Goal: Task Accomplishment & Management: Complete application form

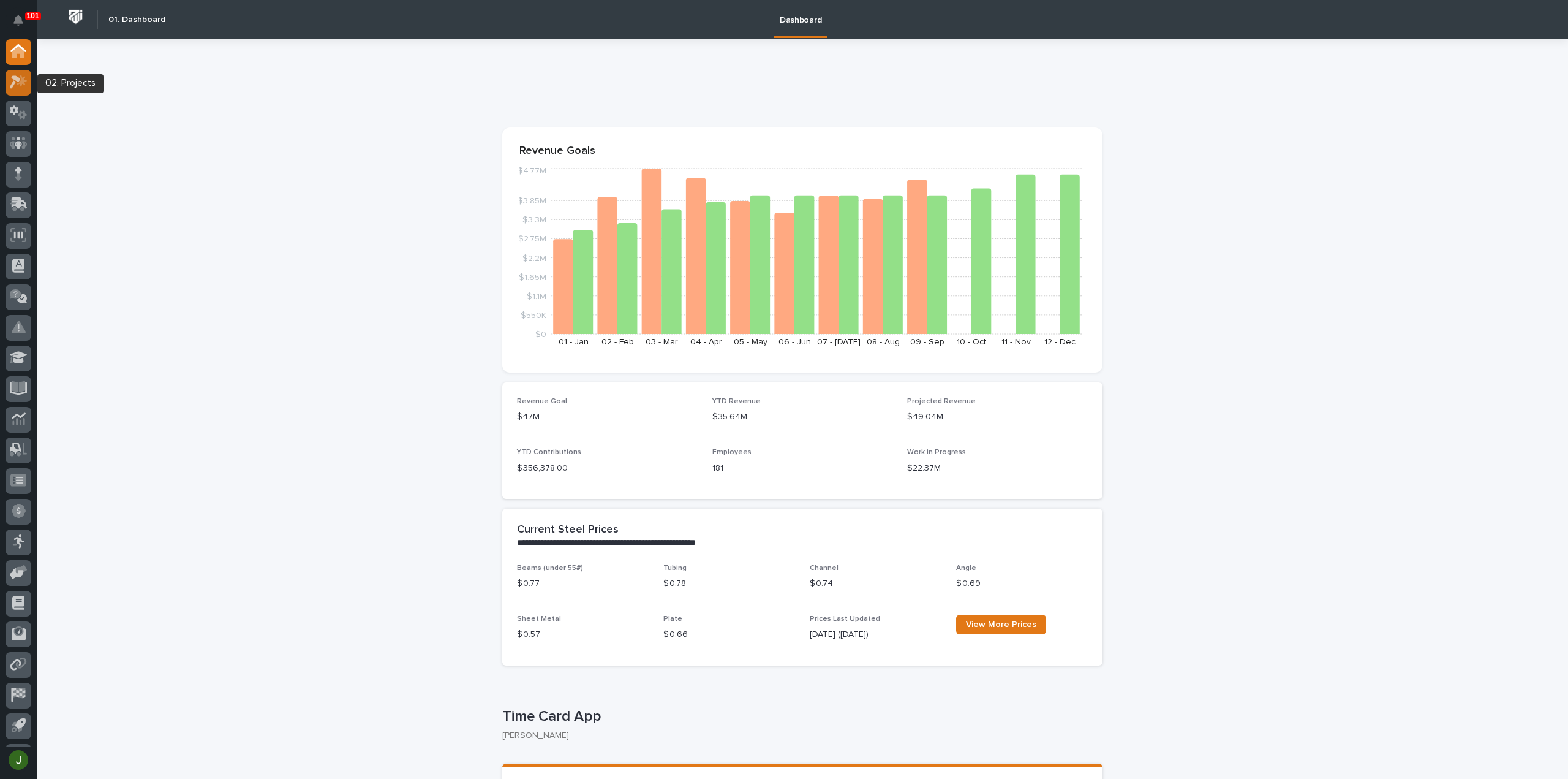
click at [20, 80] on icon at bounding box center [15, 82] width 11 height 13
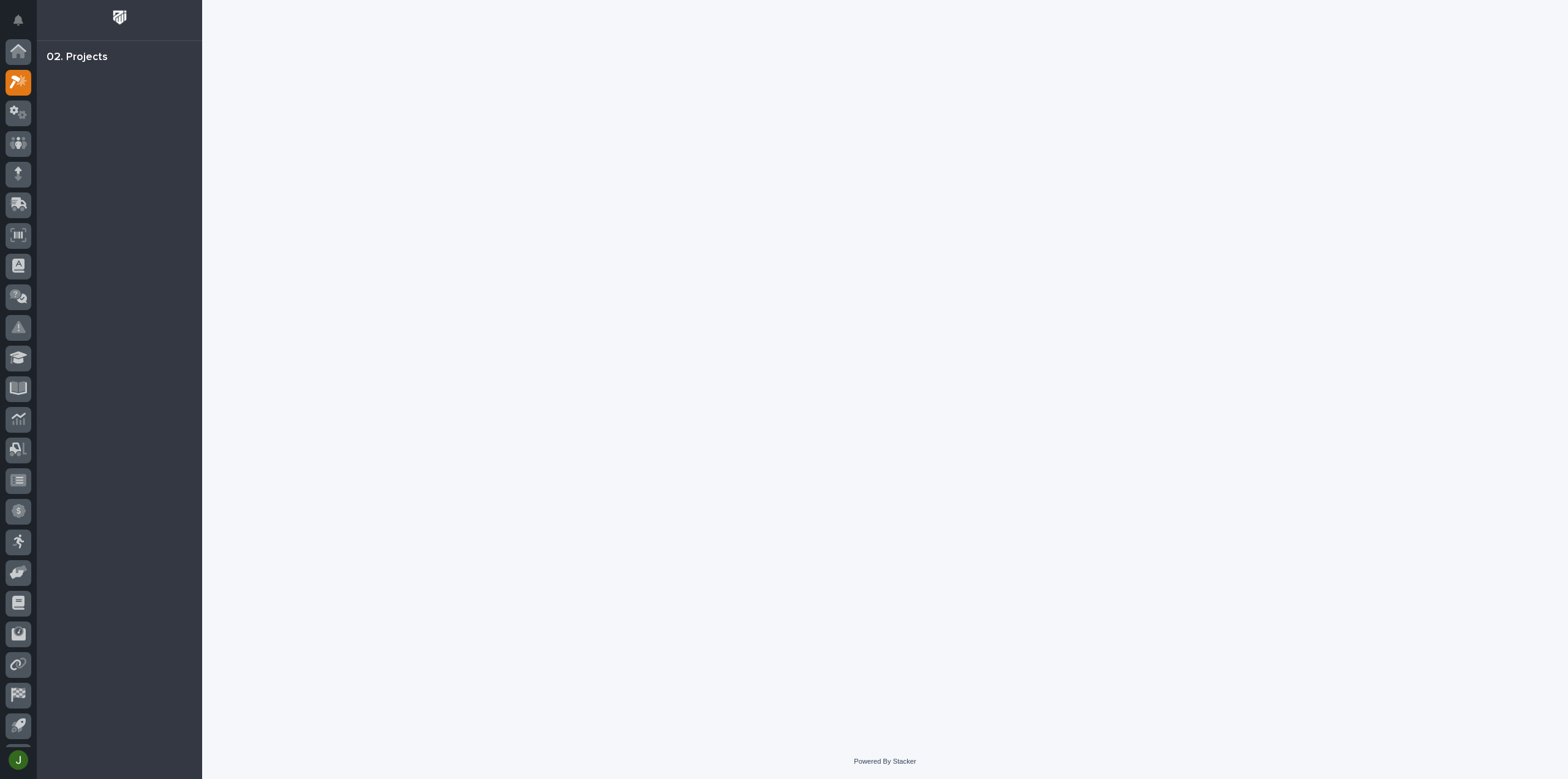
scroll to position [27, 0]
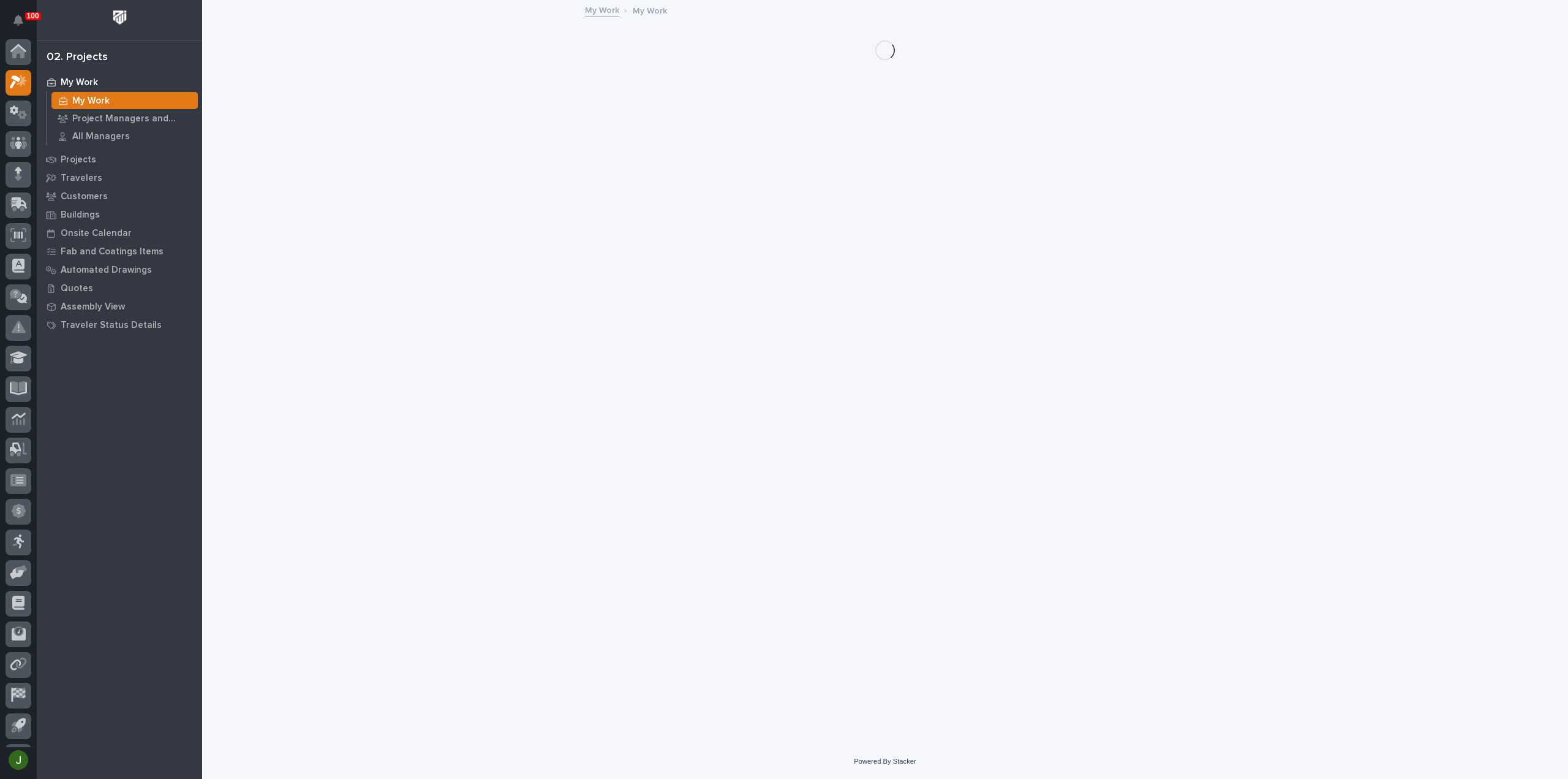
scroll to position [27, 0]
click at [18, 147] on icon at bounding box center [18, 150] width 7 height 7
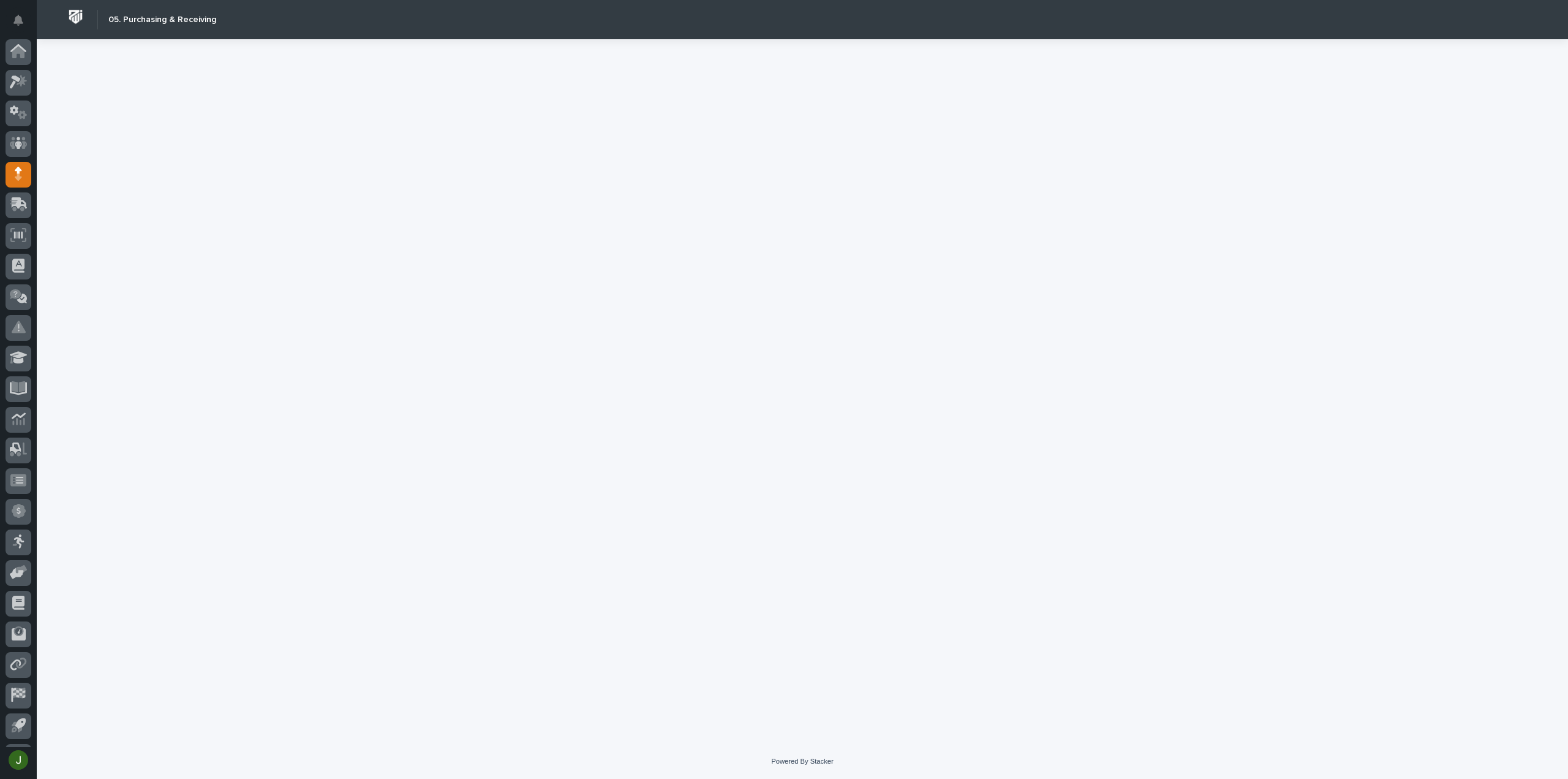
scroll to position [27, 0]
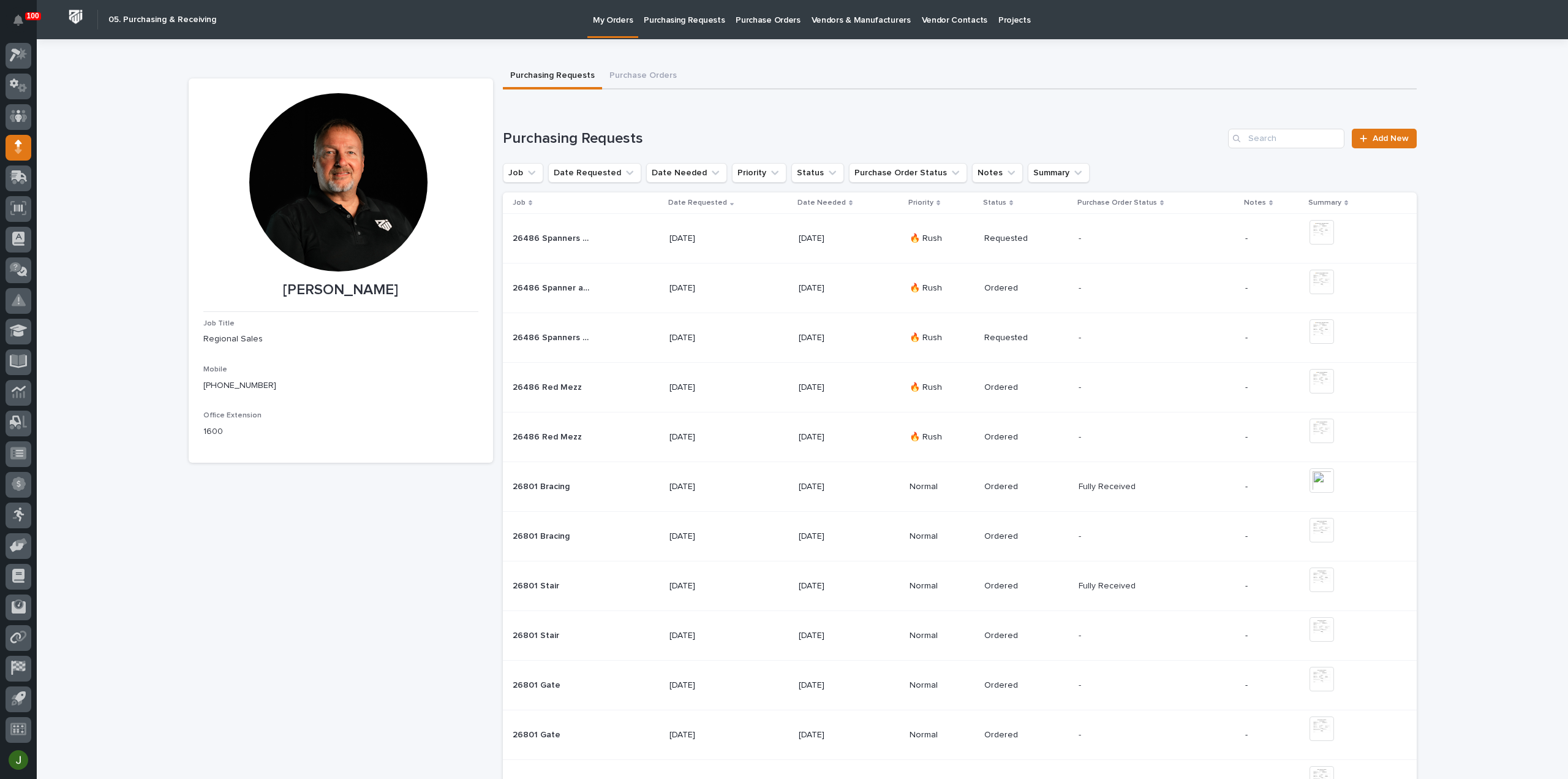
click at [699, 21] on p "Purchasing Requests" at bounding box center [684, 13] width 81 height 26
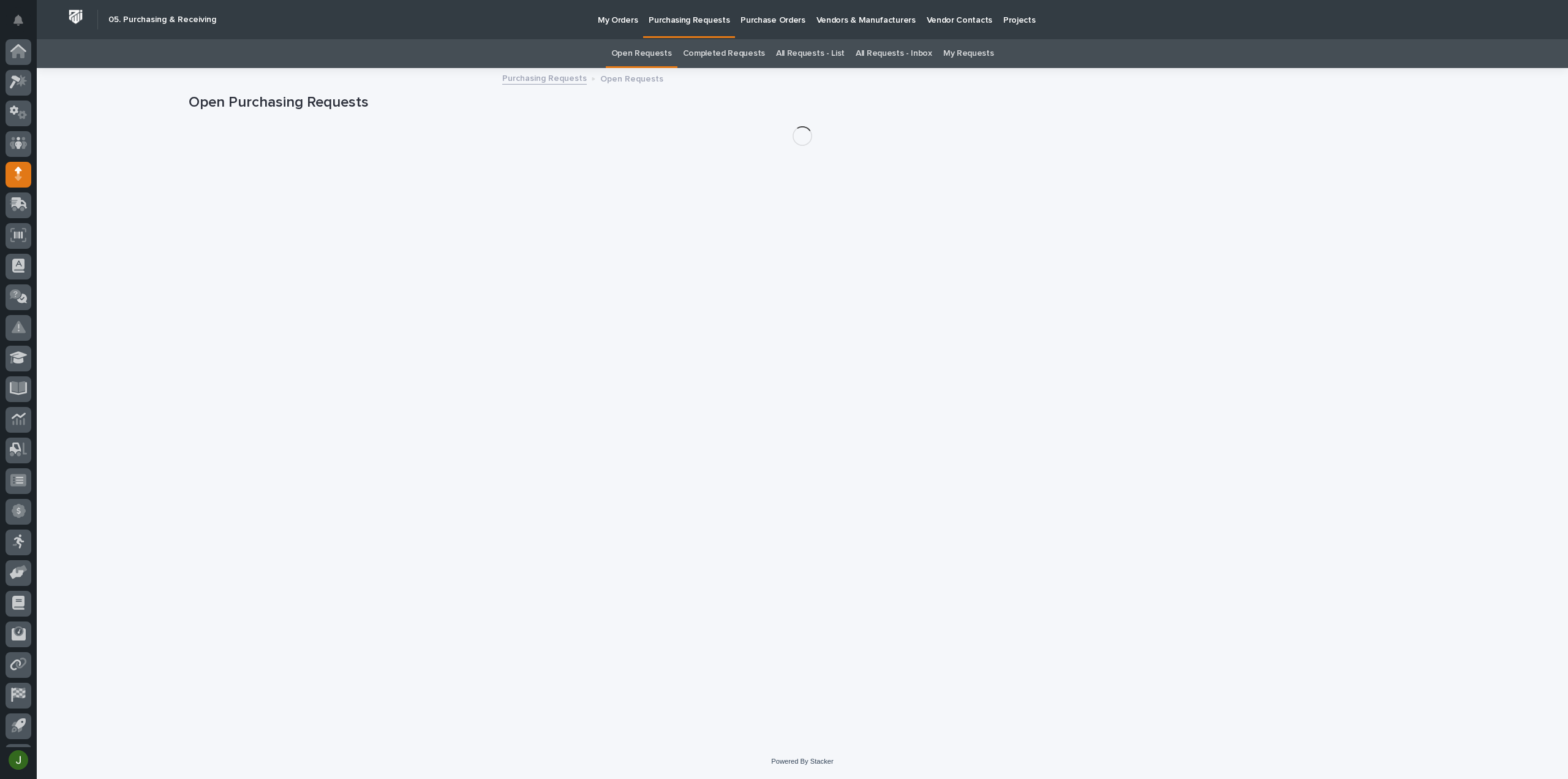
scroll to position [27, 0]
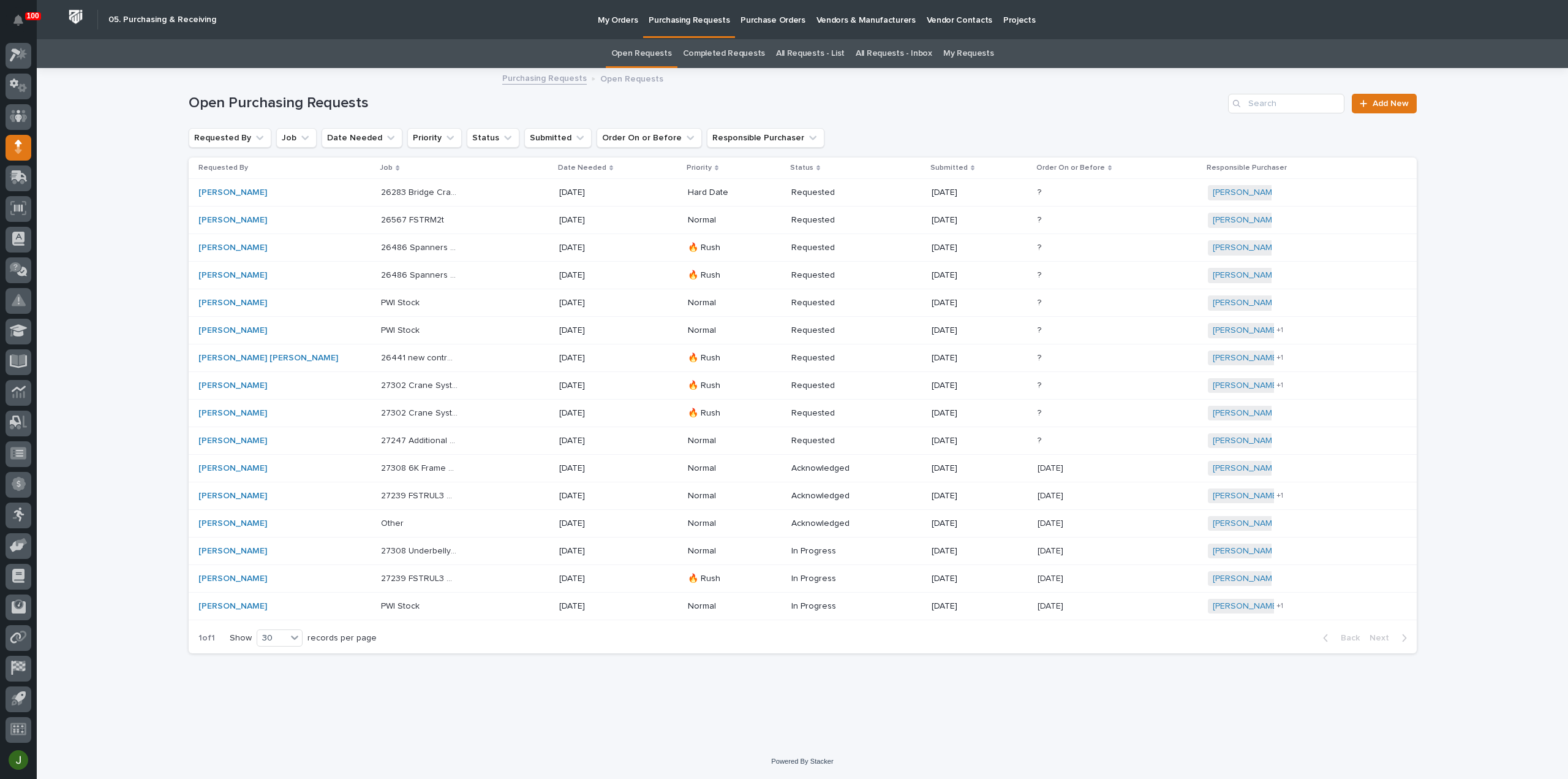
click at [669, 20] on p "Purchasing Requests" at bounding box center [689, 13] width 81 height 26
click at [1388, 105] on span "Add New" at bounding box center [1391, 104] width 36 height 9
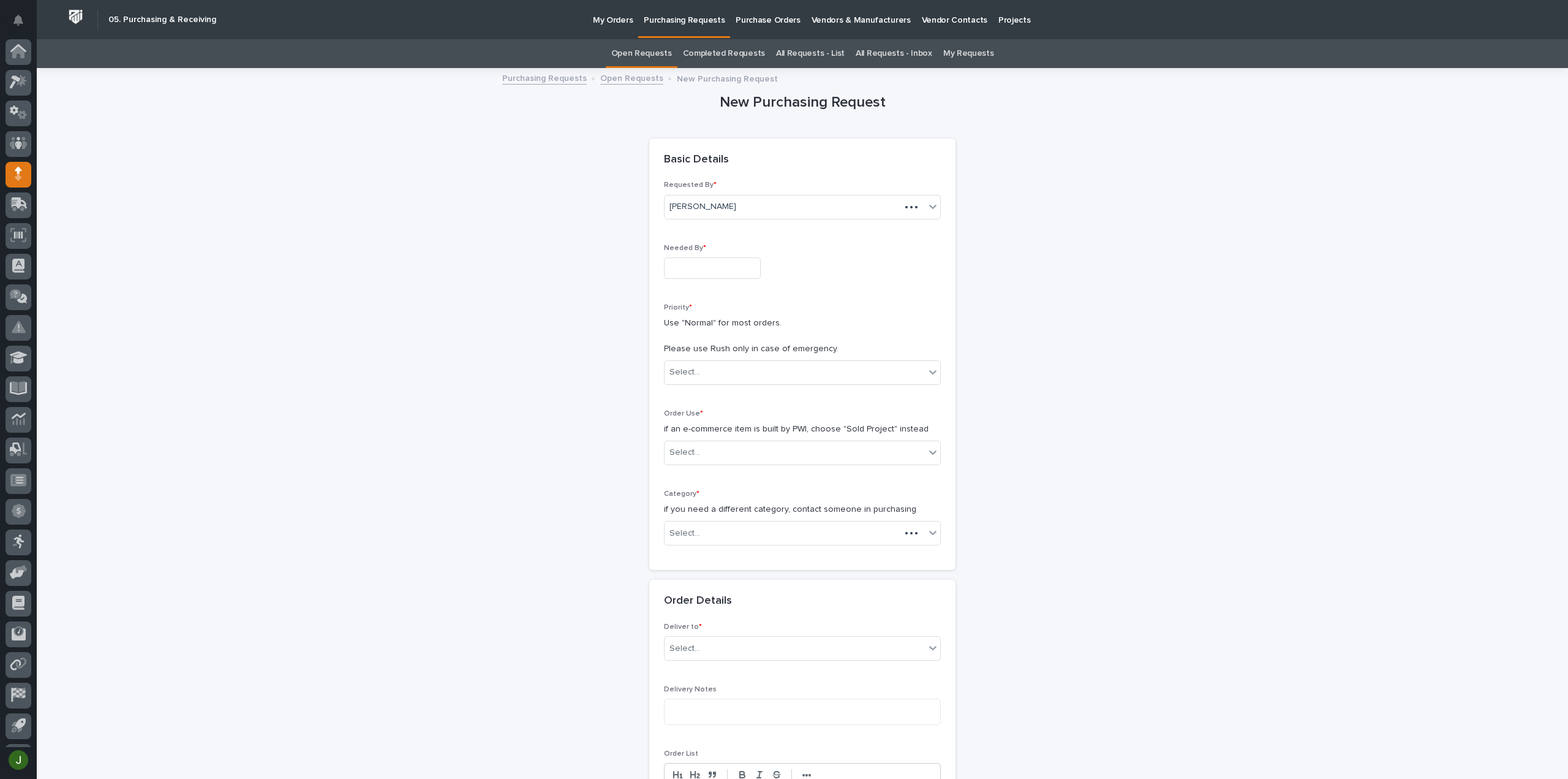
scroll to position [27, 0]
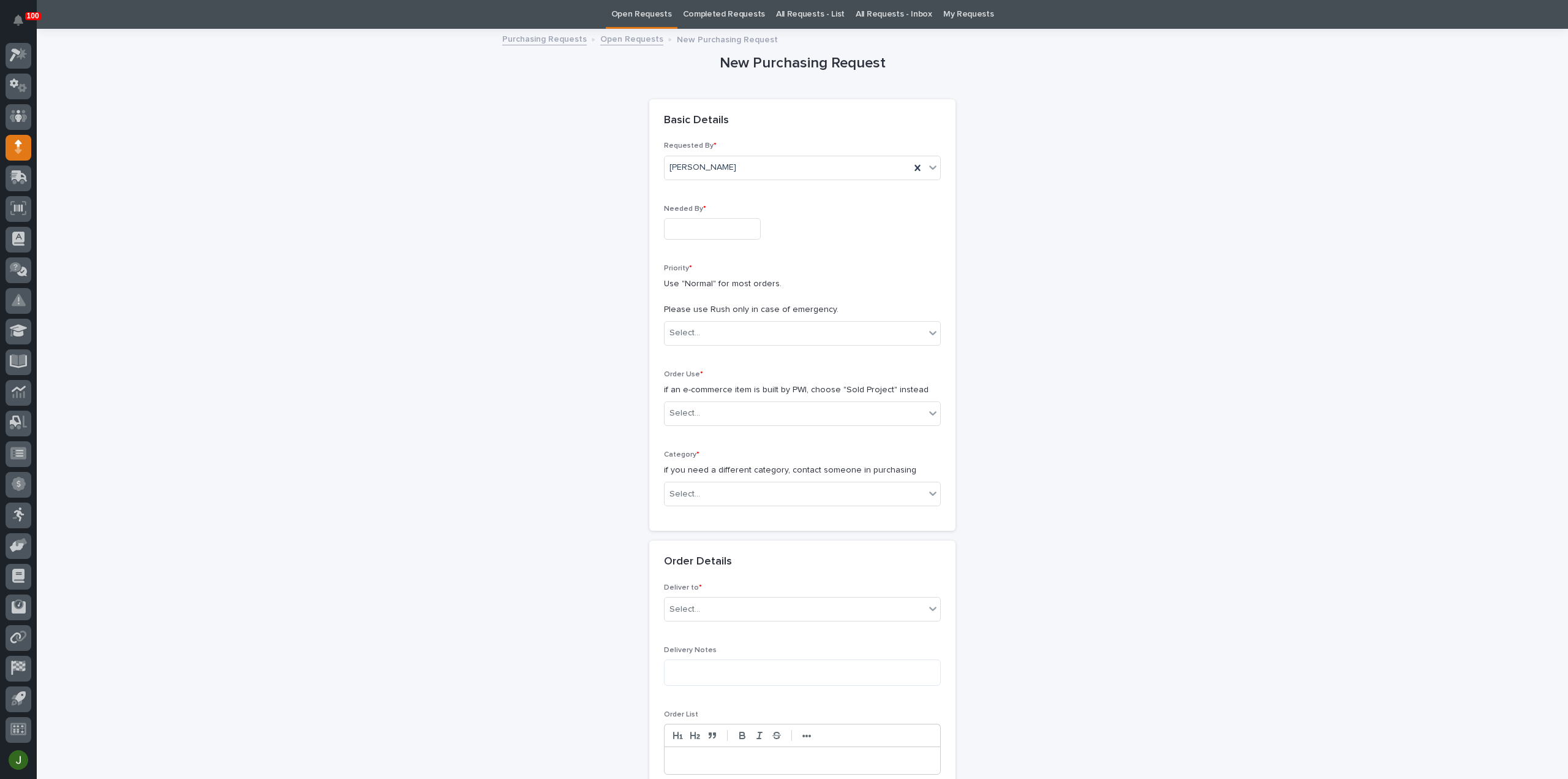
click at [679, 229] on input "text" at bounding box center [712, 229] width 97 height 22
click at [748, 108] on div "10" at bounding box center [744, 108] width 16 height 16
type input "**********"
click at [689, 323] on div "Select..." at bounding box center [794, 333] width 260 height 20
click at [694, 399] on div "Normal" at bounding box center [797, 398] width 276 height 22
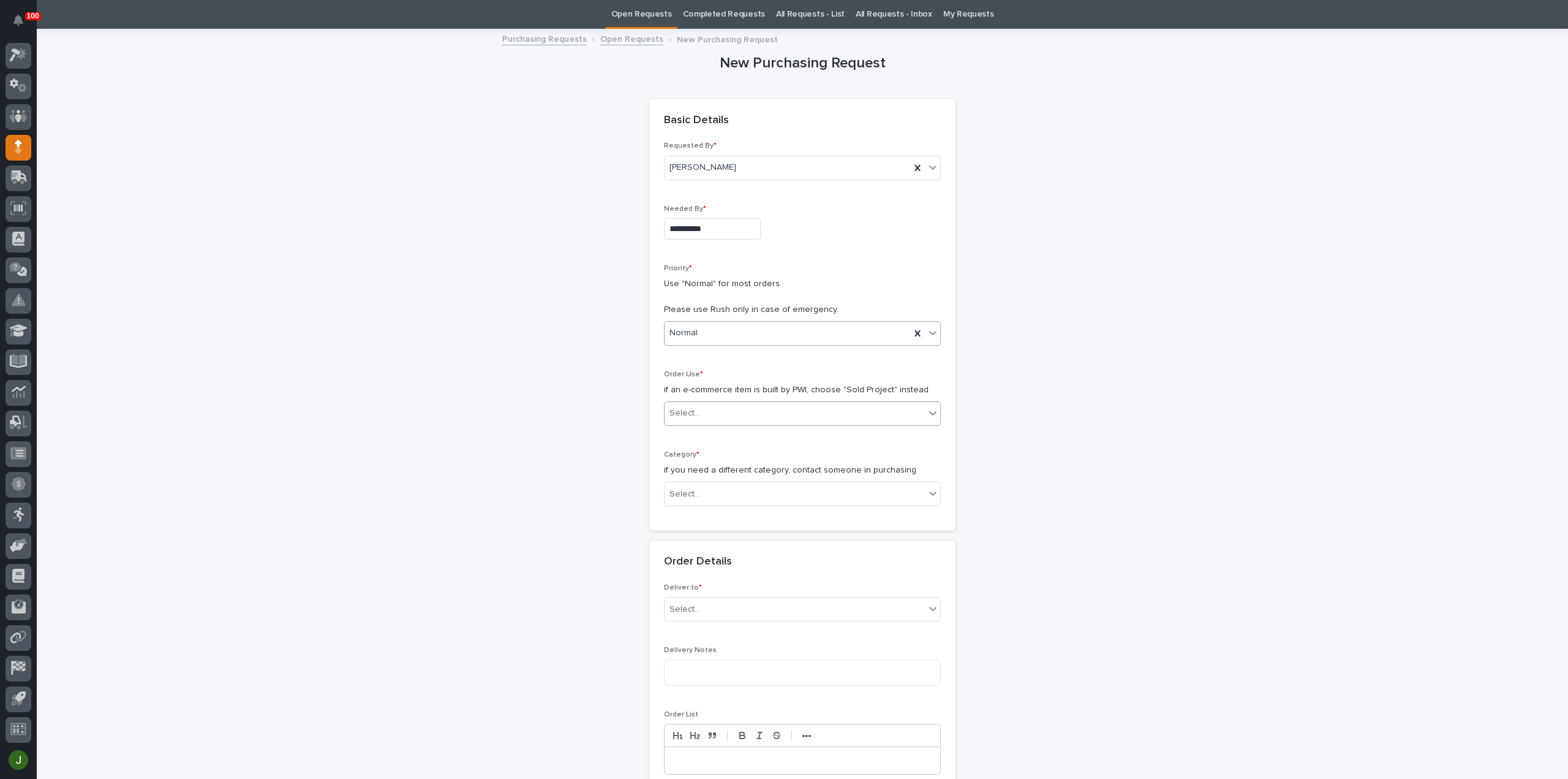
click at [694, 409] on div "Select..." at bounding box center [794, 413] width 260 height 20
click at [694, 435] on div "Sold Project" at bounding box center [797, 435] width 276 height 22
click at [675, 494] on div "Select..." at bounding box center [685, 494] width 30 height 13
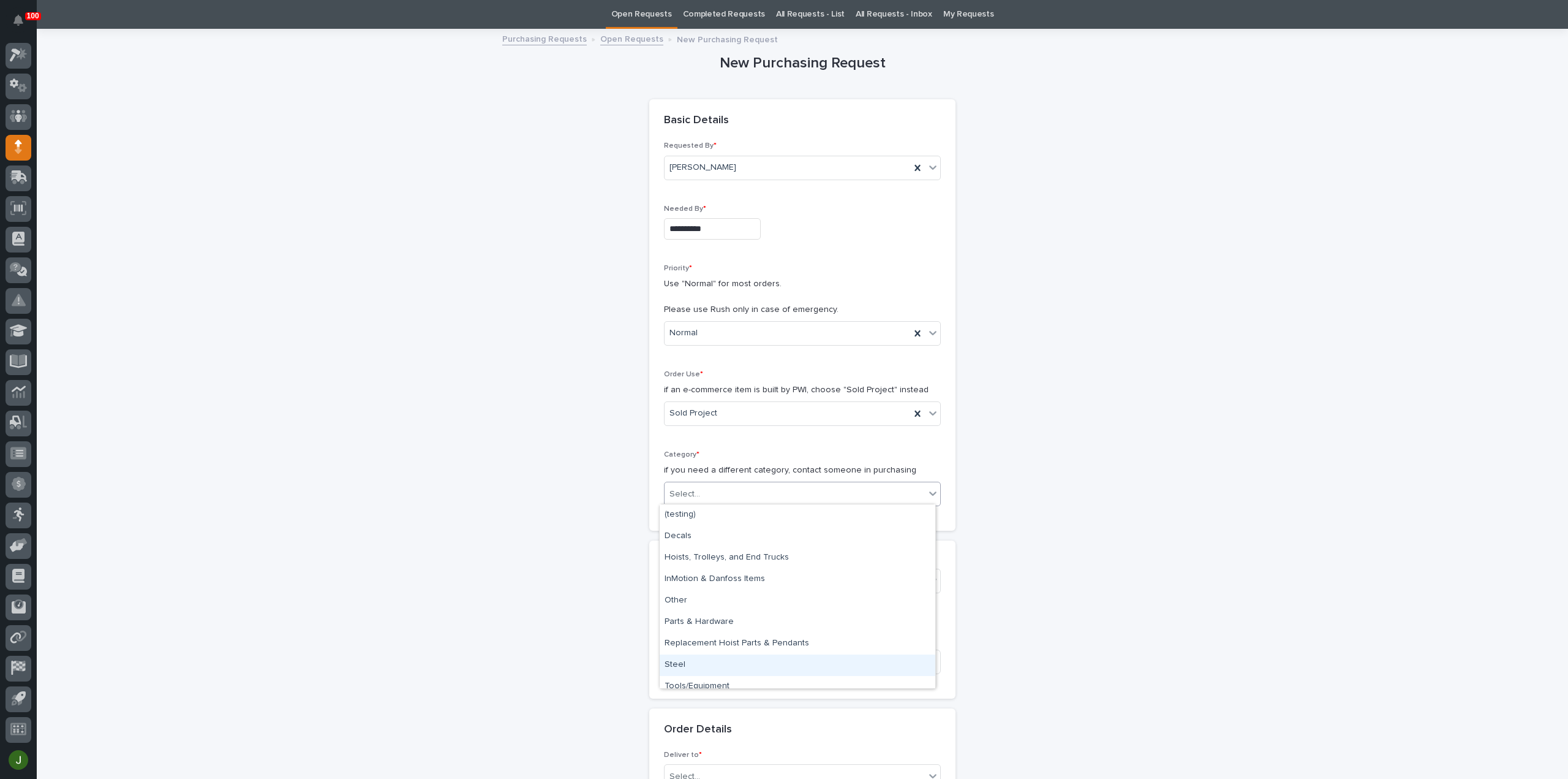
click at [682, 661] on div "Steel" at bounding box center [797, 666] width 276 height 22
click at [679, 575] on div "Select..." at bounding box center [685, 581] width 30 height 13
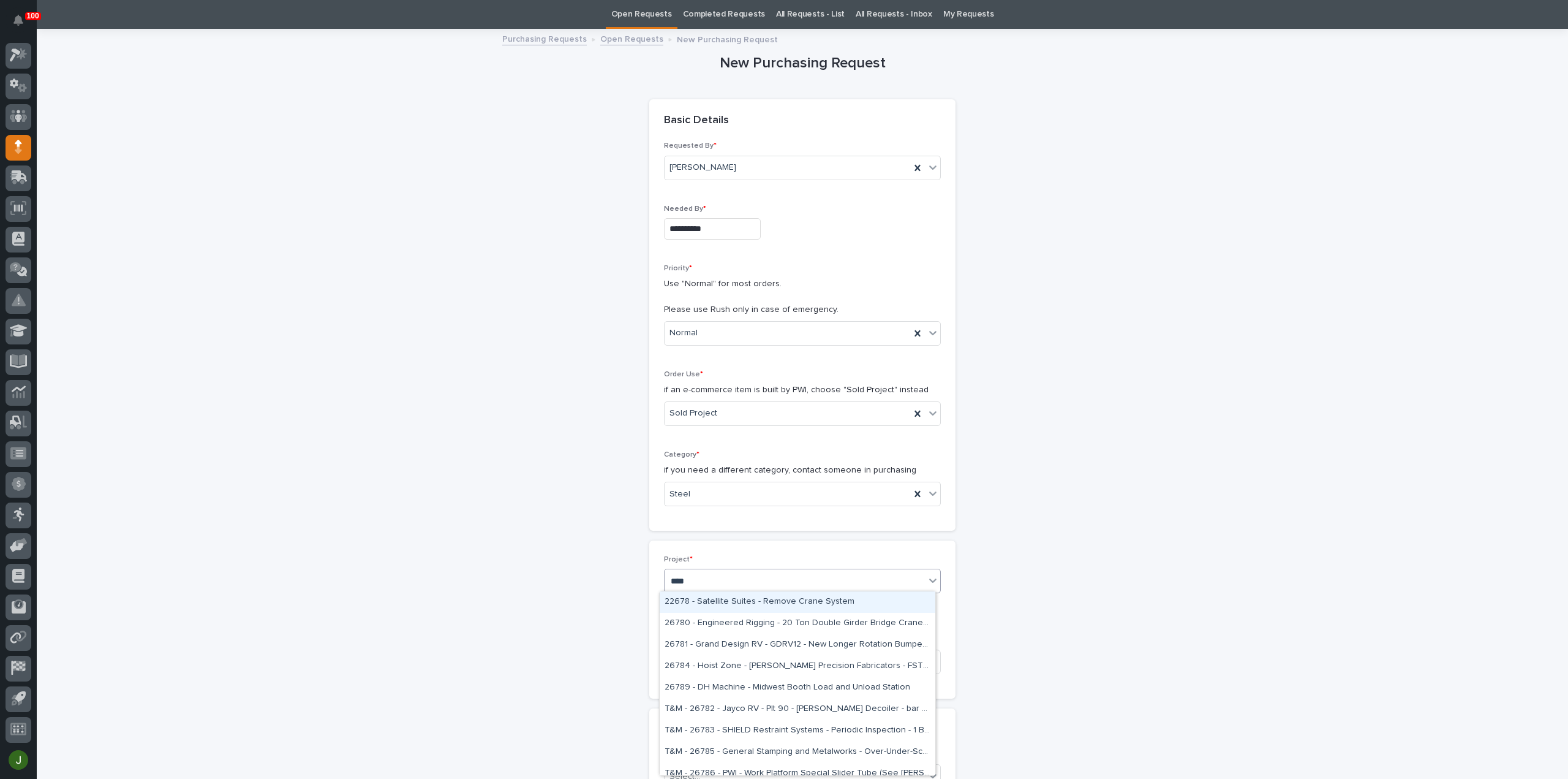
type input "*****"
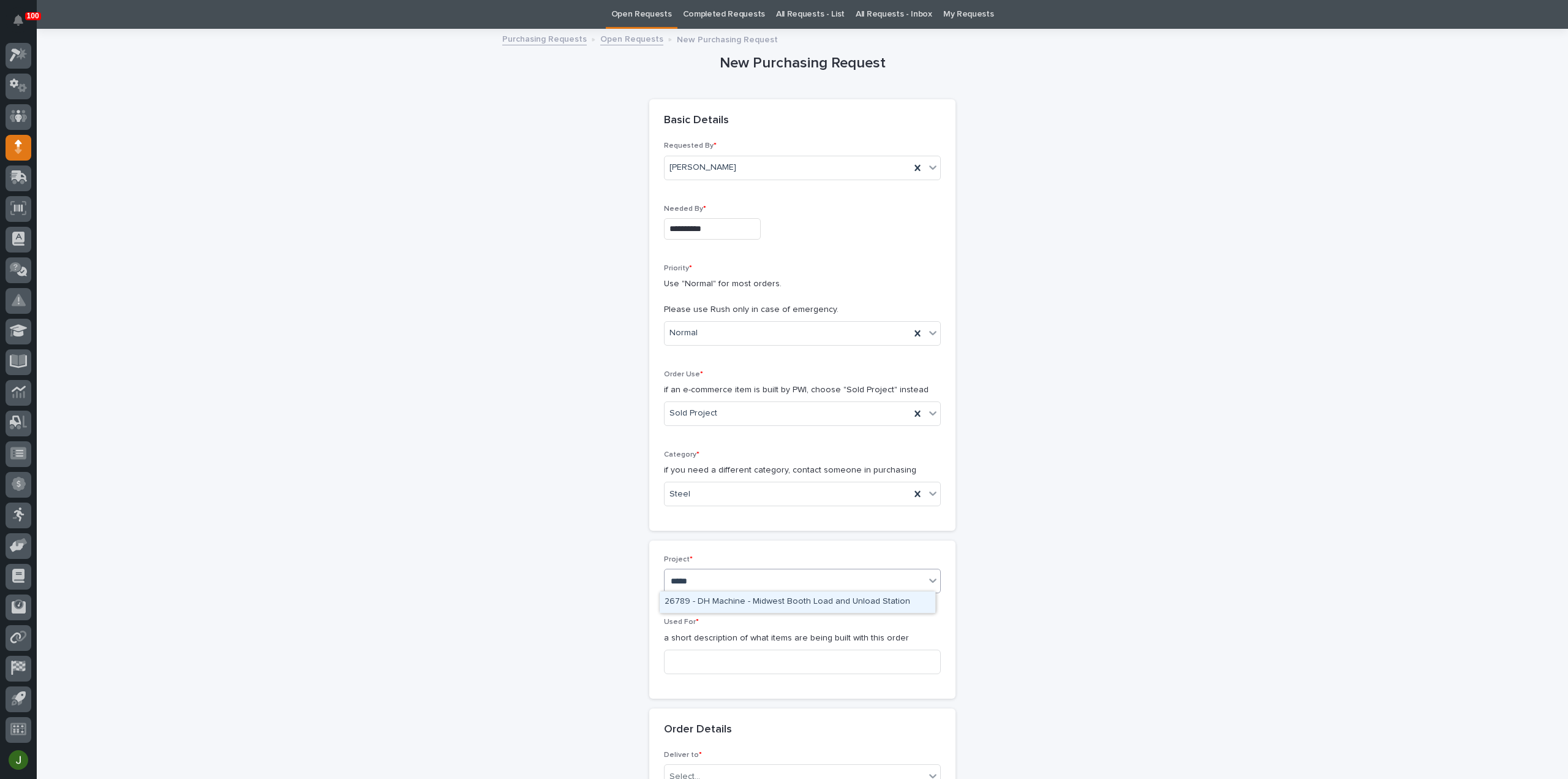
click at [757, 600] on div "26789 - DH Machine - Midwest Booth Load and Unload Station" at bounding box center [797, 602] width 276 height 22
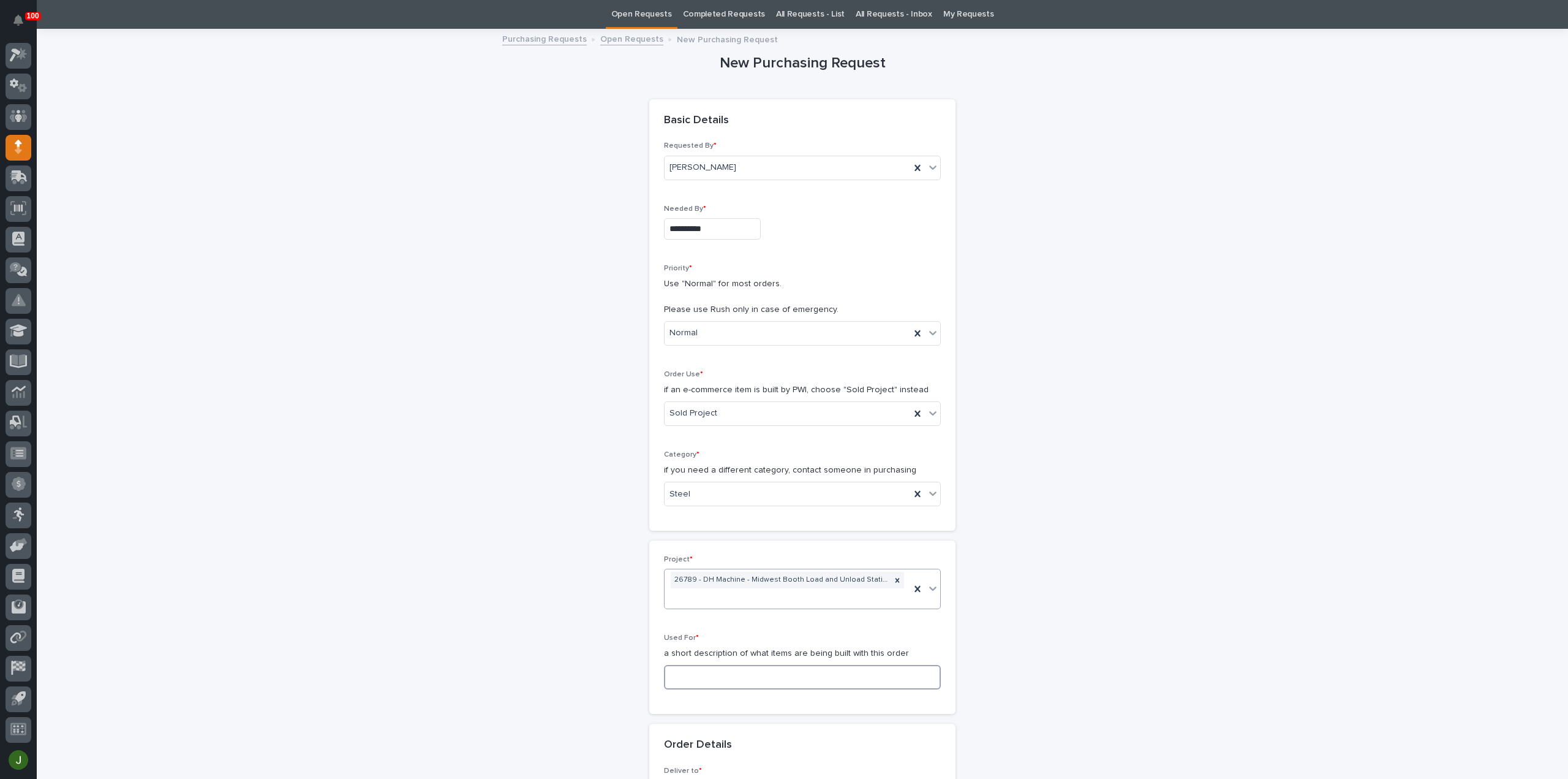
click at [683, 665] on input at bounding box center [802, 677] width 277 height 25
drag, startPoint x: 755, startPoint y: 658, endPoint x: 653, endPoint y: 655, distance: 102.0
click at [653, 655] on div "Project * 26789 - DH Machine - Midwest Booth Load and Unload Station Used For *…" at bounding box center [802, 628] width 306 height 174
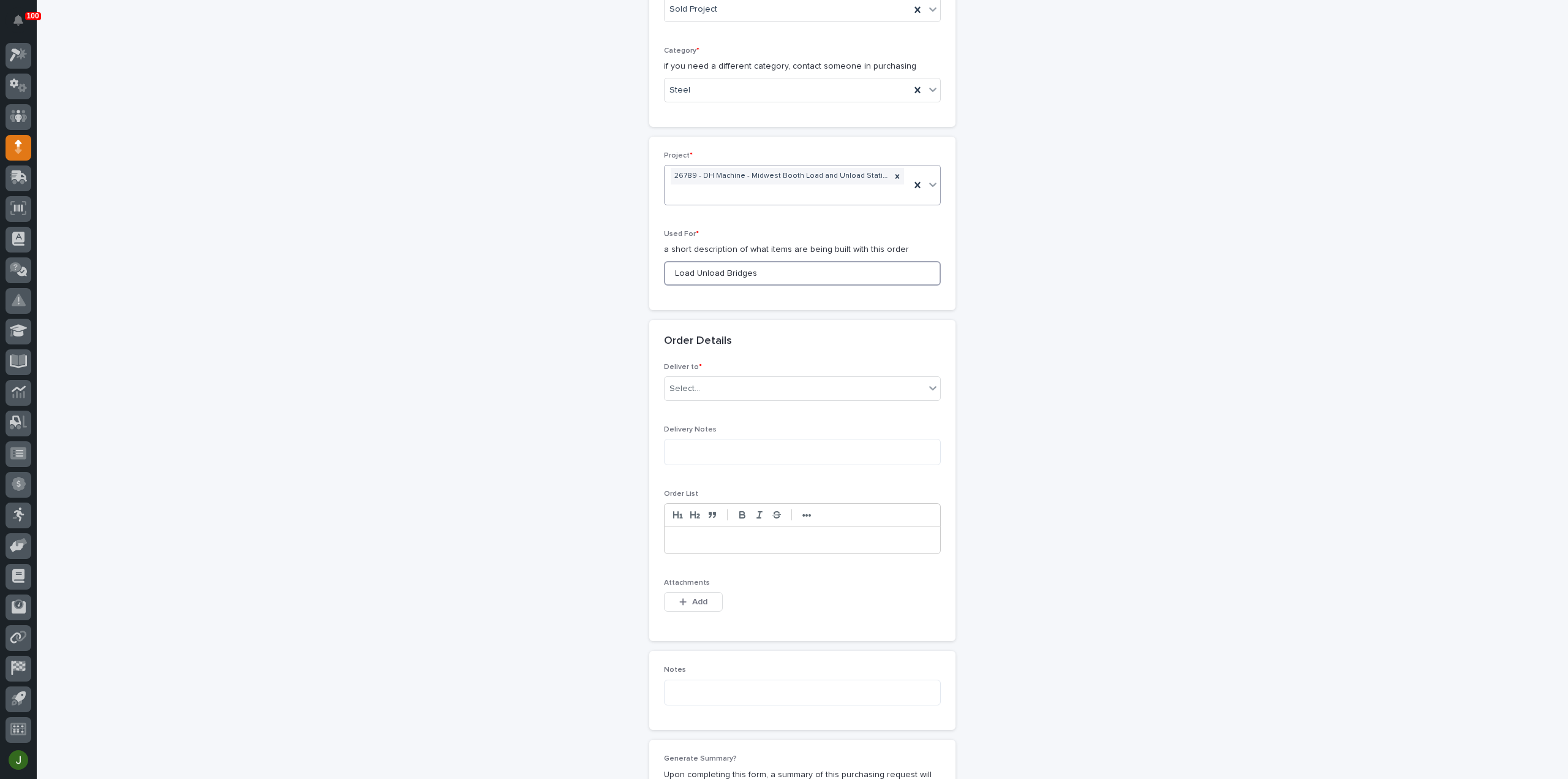
scroll to position [447, 0]
type input "Load Unload Bridges"
click at [708, 375] on div "Select..." at bounding box center [794, 385] width 260 height 20
click at [704, 387] on div "PWI" at bounding box center [797, 389] width 276 height 22
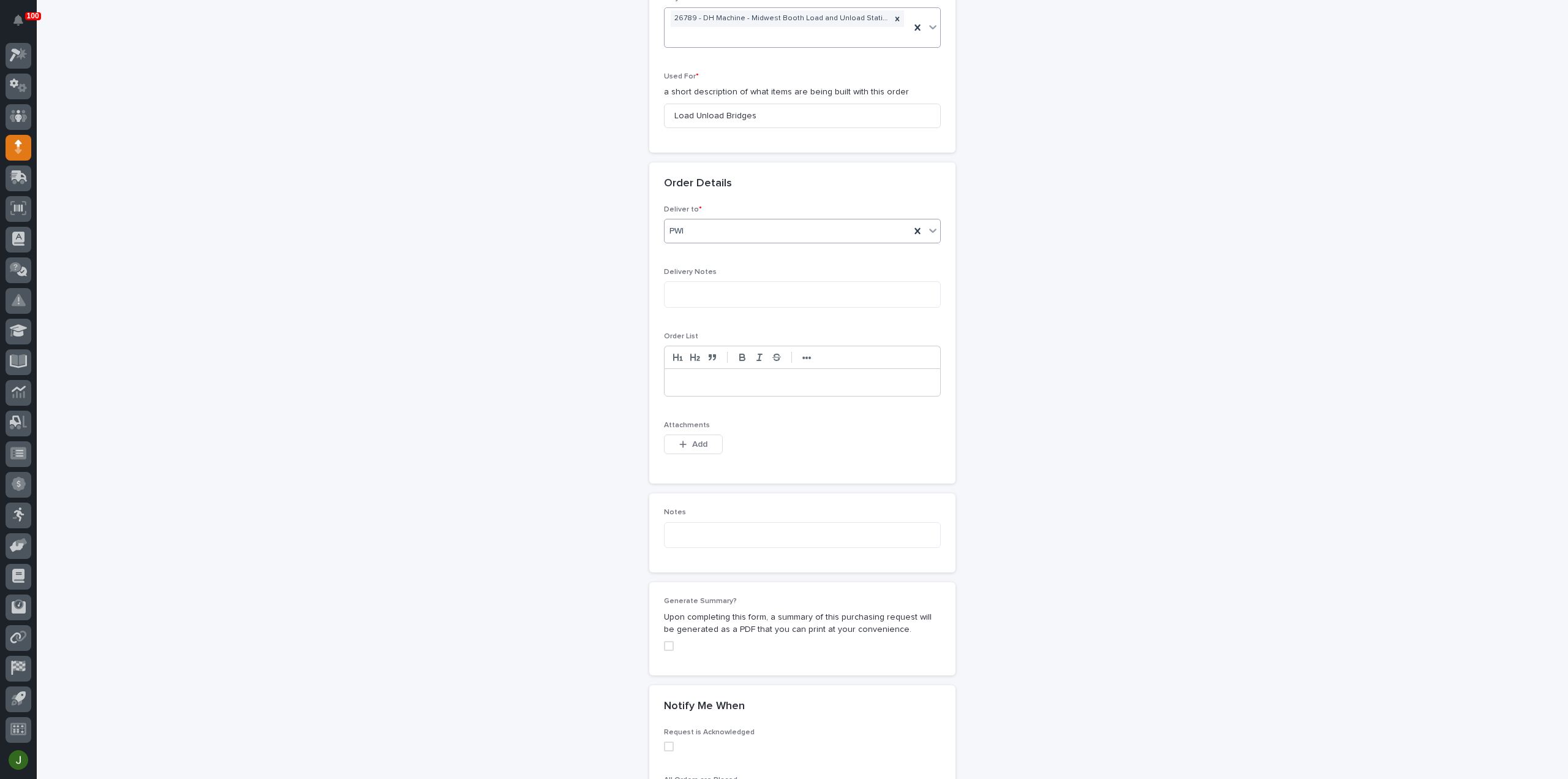
scroll to position [611, 0]
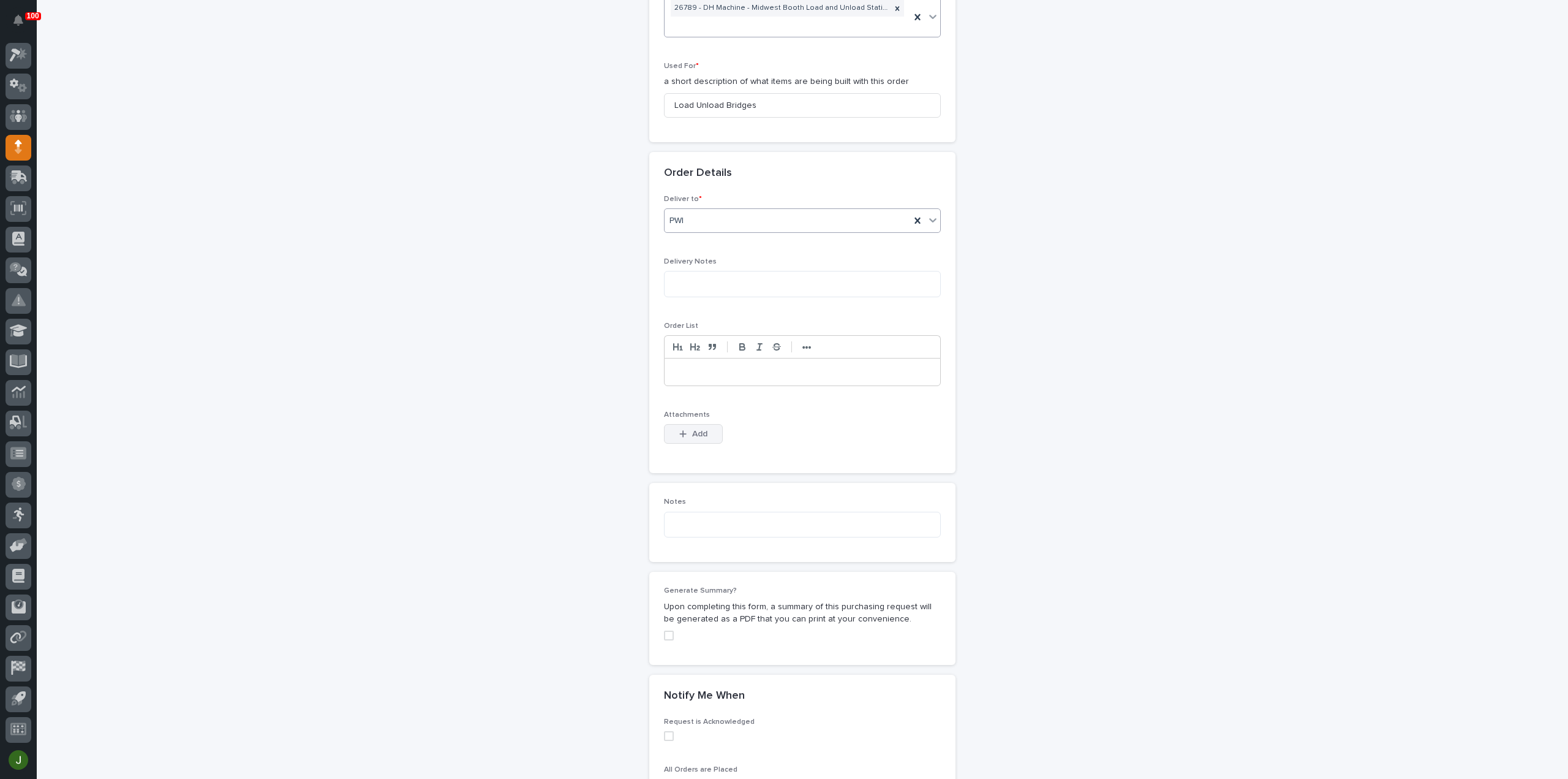
click at [685, 430] on div "button" at bounding box center [685, 434] width 12 height 9
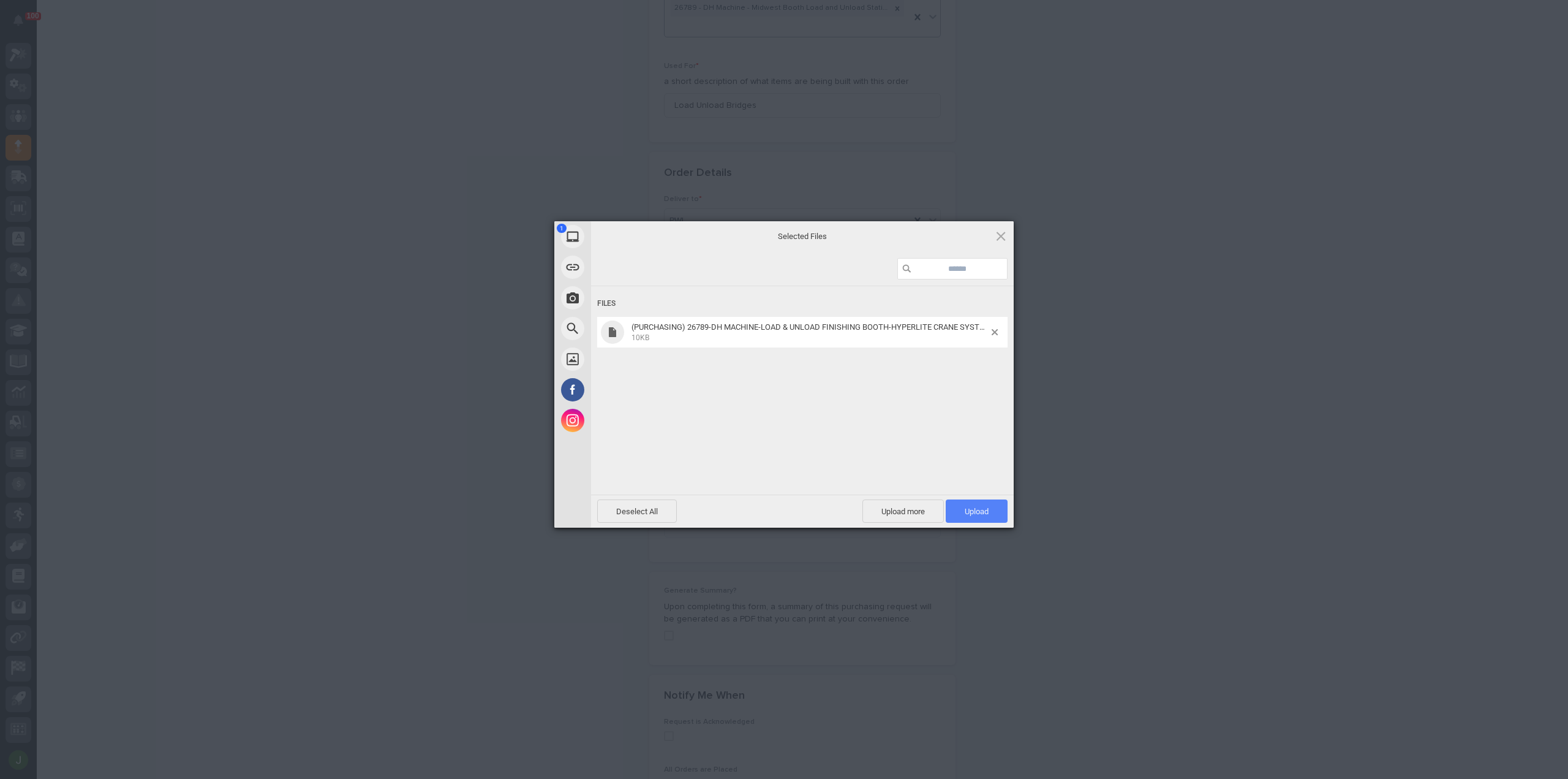
click at [978, 507] on span "Upload 1" at bounding box center [977, 512] width 24 height 10
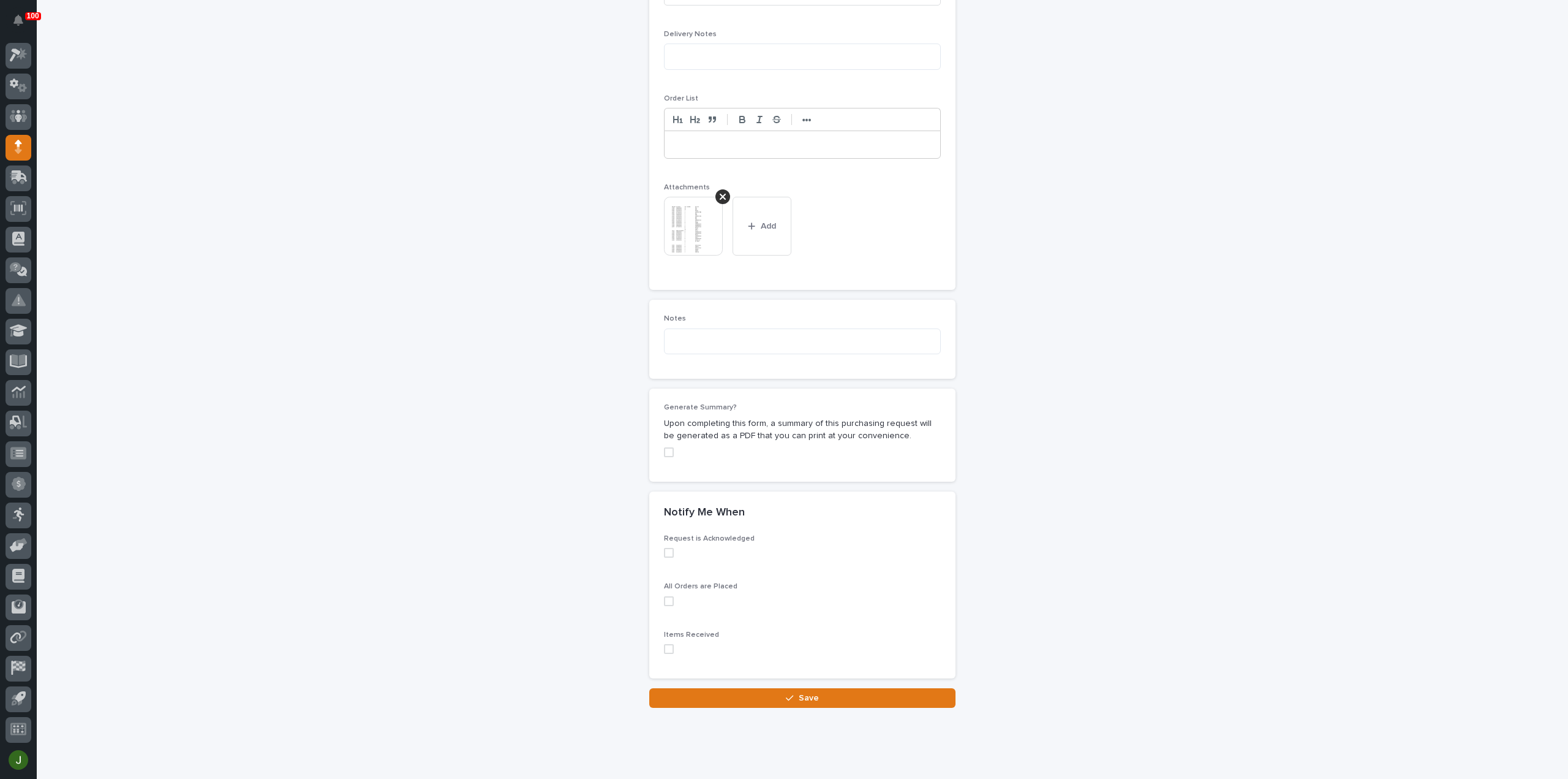
scroll to position [843, 0]
click at [813, 688] on span "Save" at bounding box center [809, 693] width 20 height 11
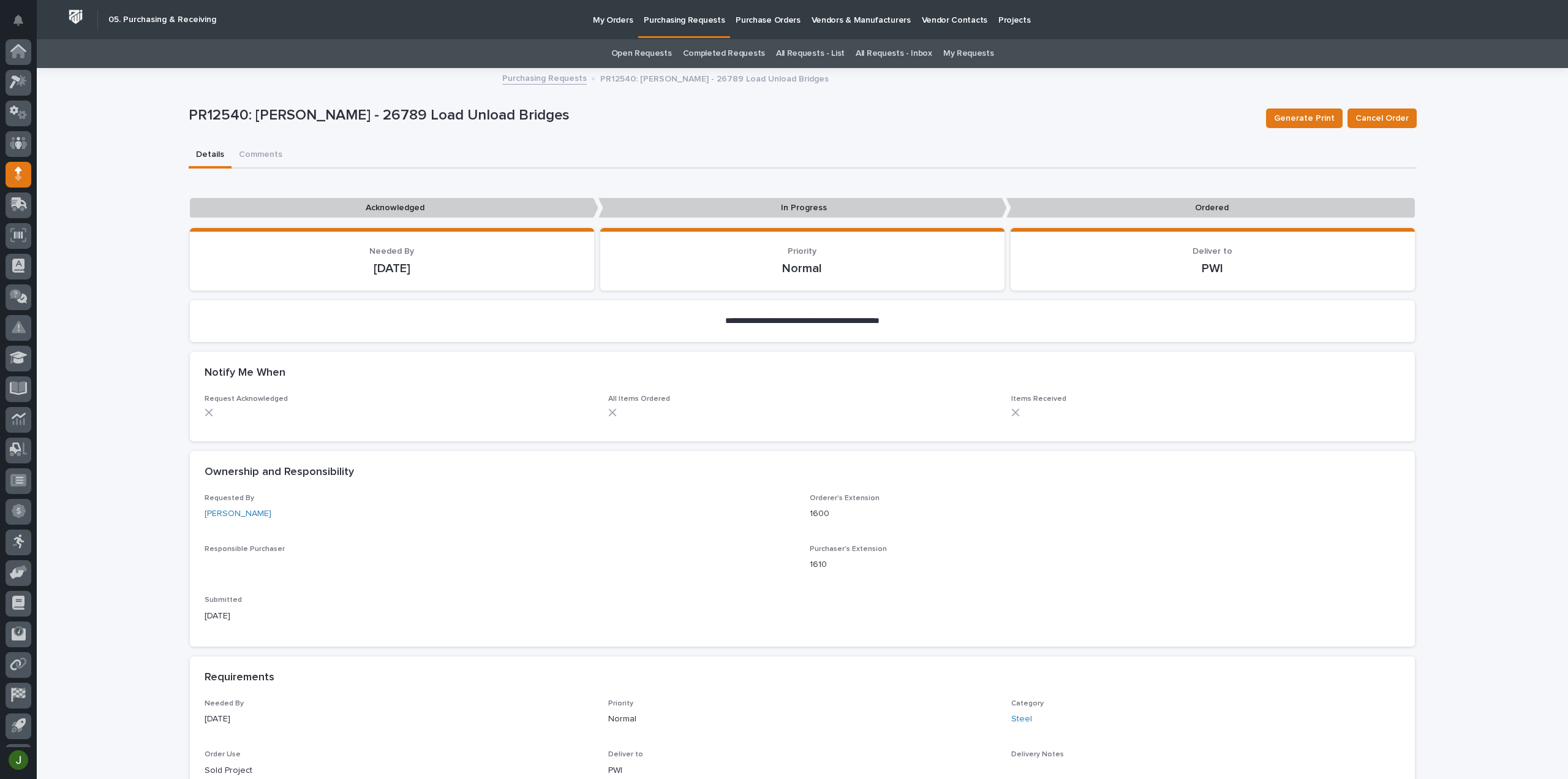
scroll to position [27, 0]
click at [704, 16] on p "Purchasing Requests" at bounding box center [684, 13] width 81 height 26
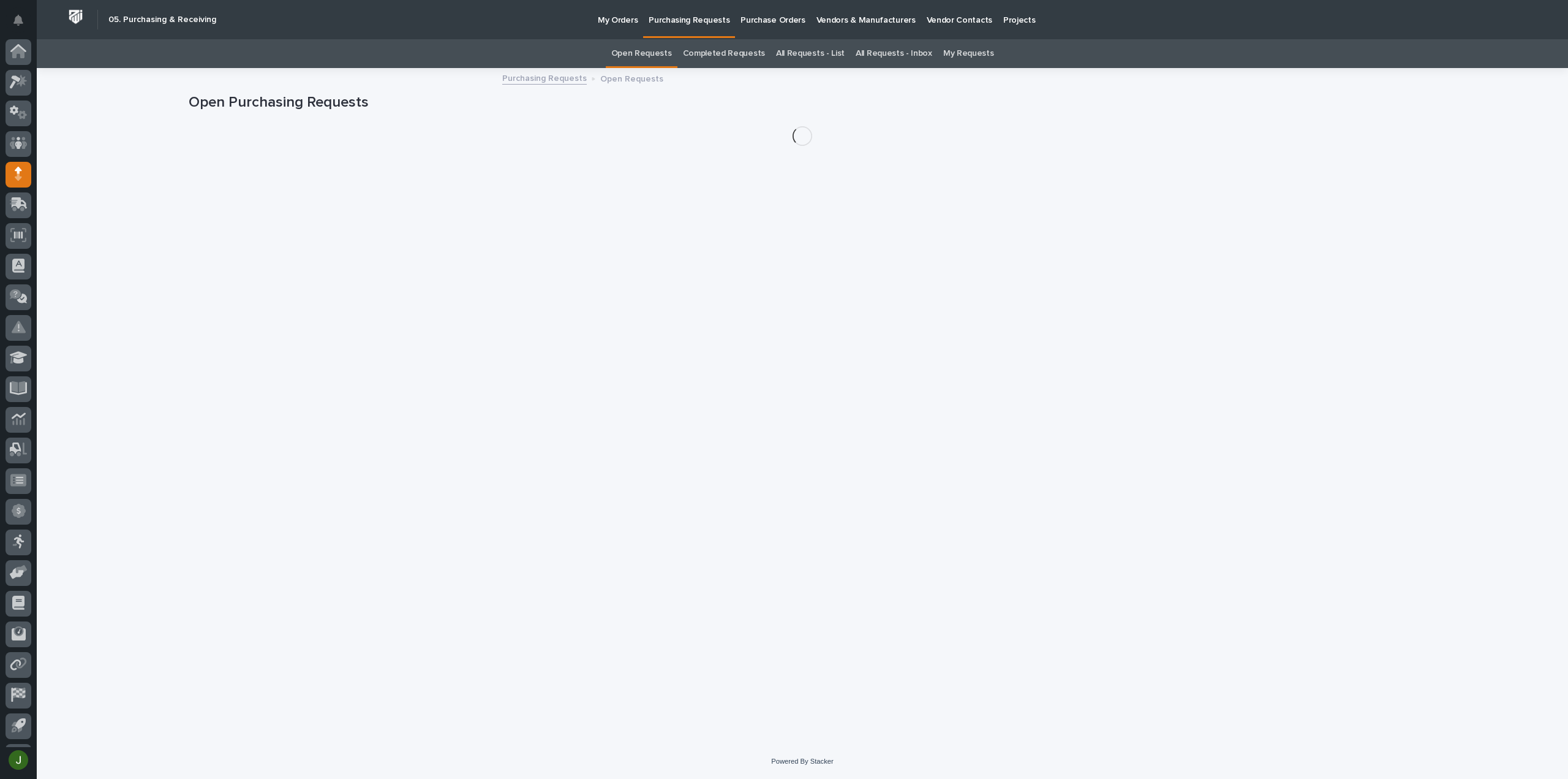
scroll to position [27, 0]
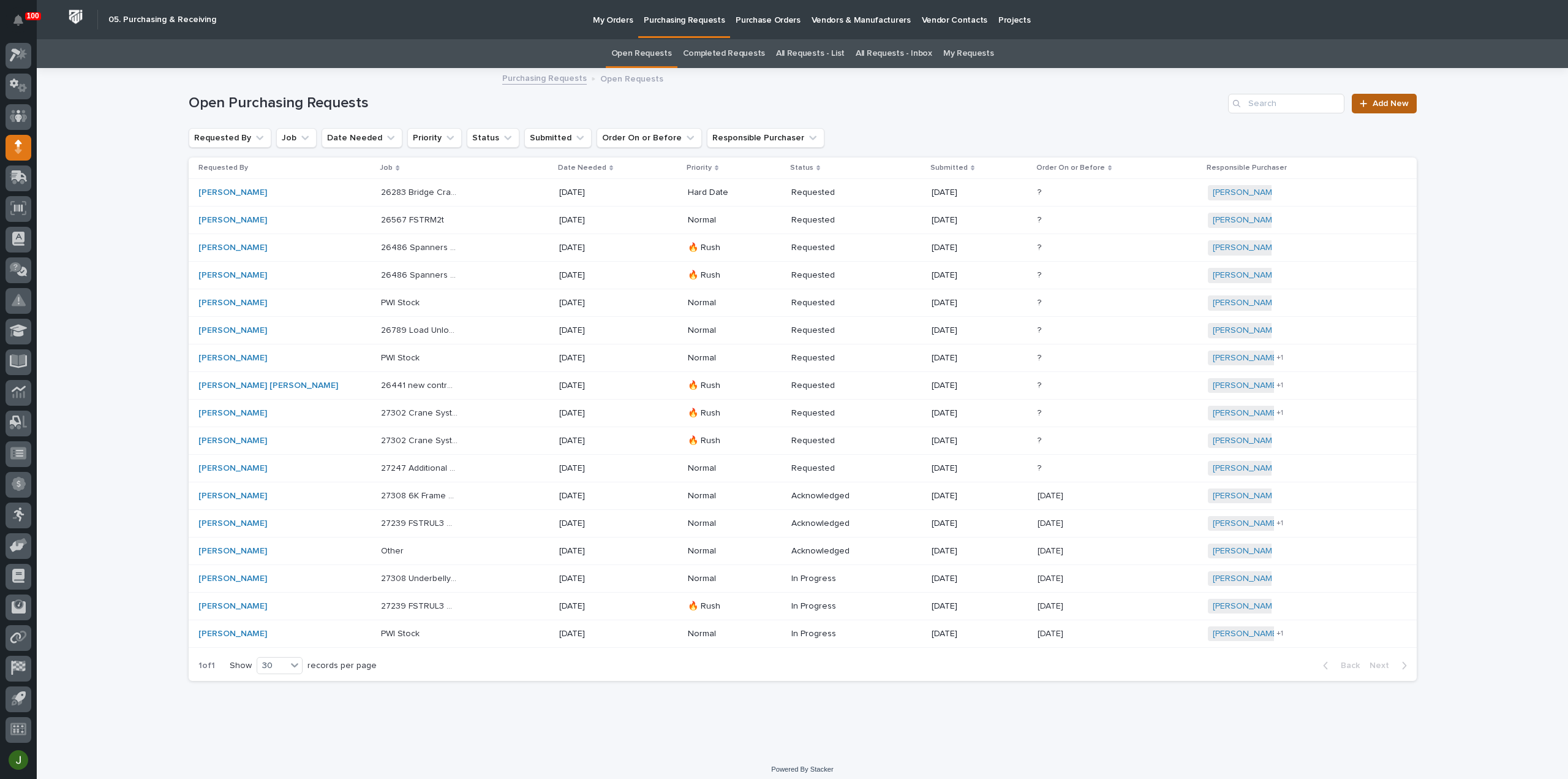
click at [1388, 100] on span "Add New" at bounding box center [1391, 104] width 36 height 9
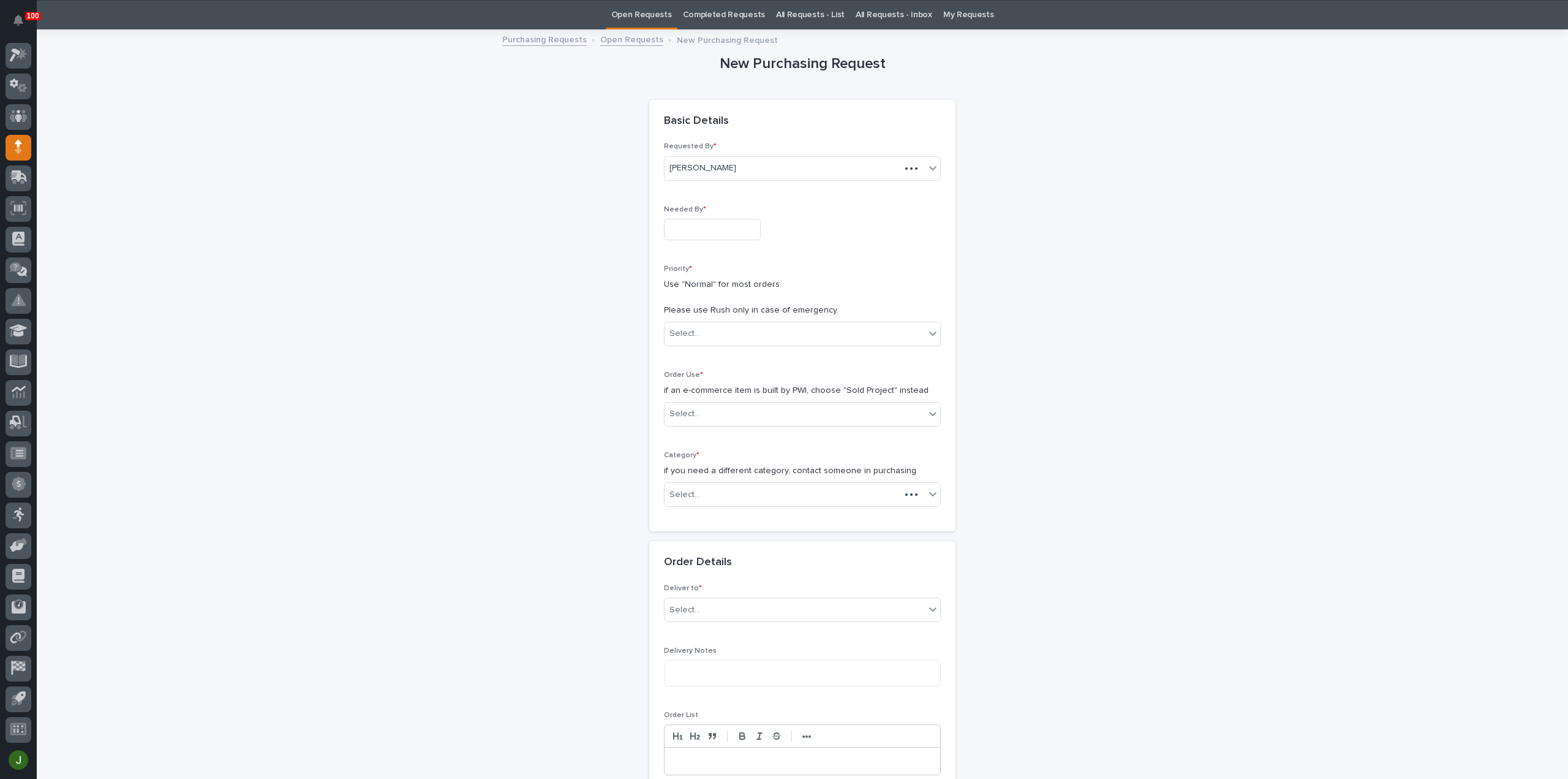
scroll to position [39, 0]
click at [675, 226] on input "text" at bounding box center [712, 229] width 97 height 22
click at [751, 110] on div "10" at bounding box center [744, 108] width 16 height 16
type input "**********"
click at [691, 333] on div "Select..." at bounding box center [685, 333] width 30 height 13
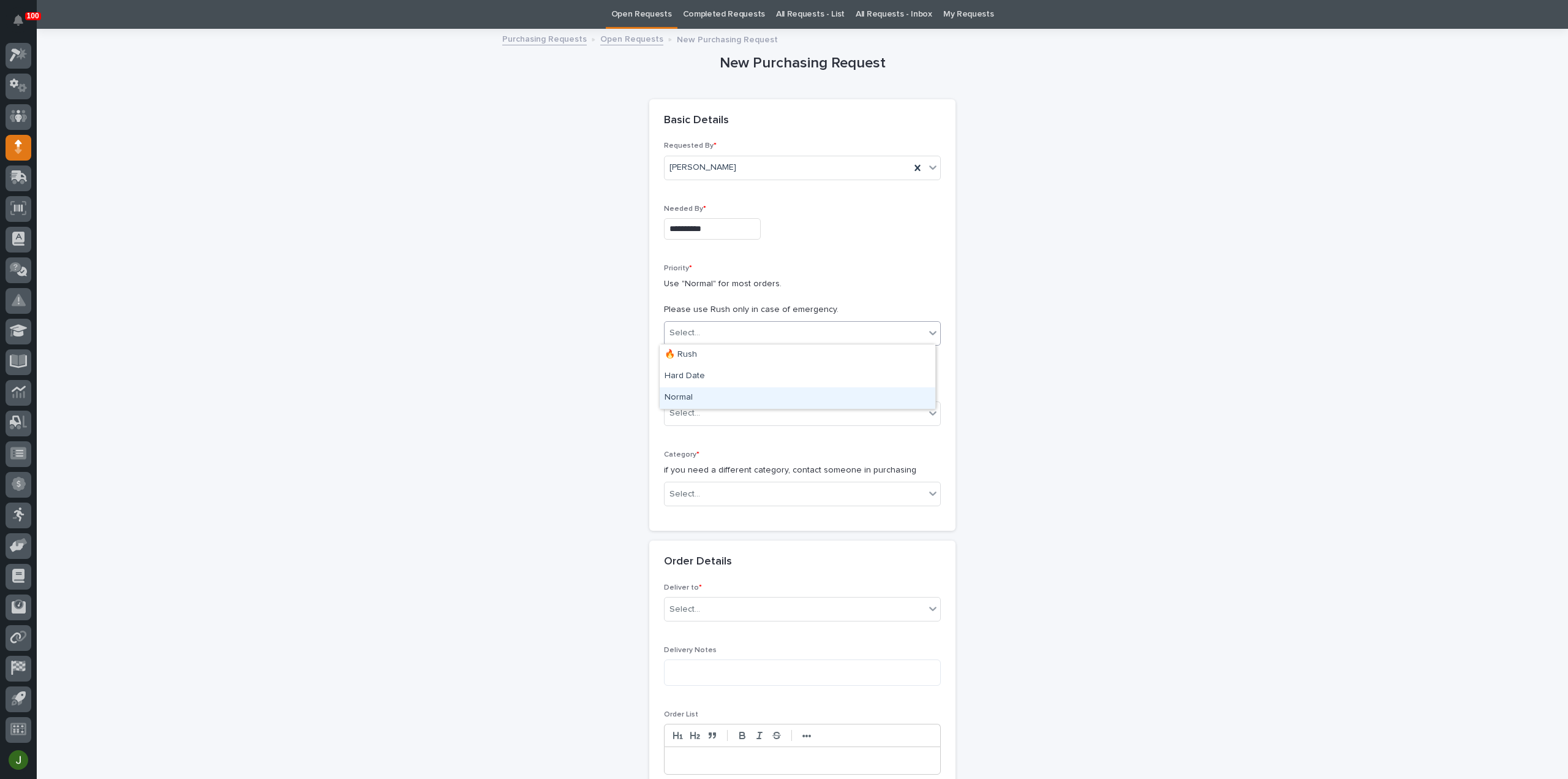
click at [689, 396] on div "Normal" at bounding box center [797, 398] width 276 height 22
click at [691, 411] on div "Select..." at bounding box center [685, 413] width 30 height 13
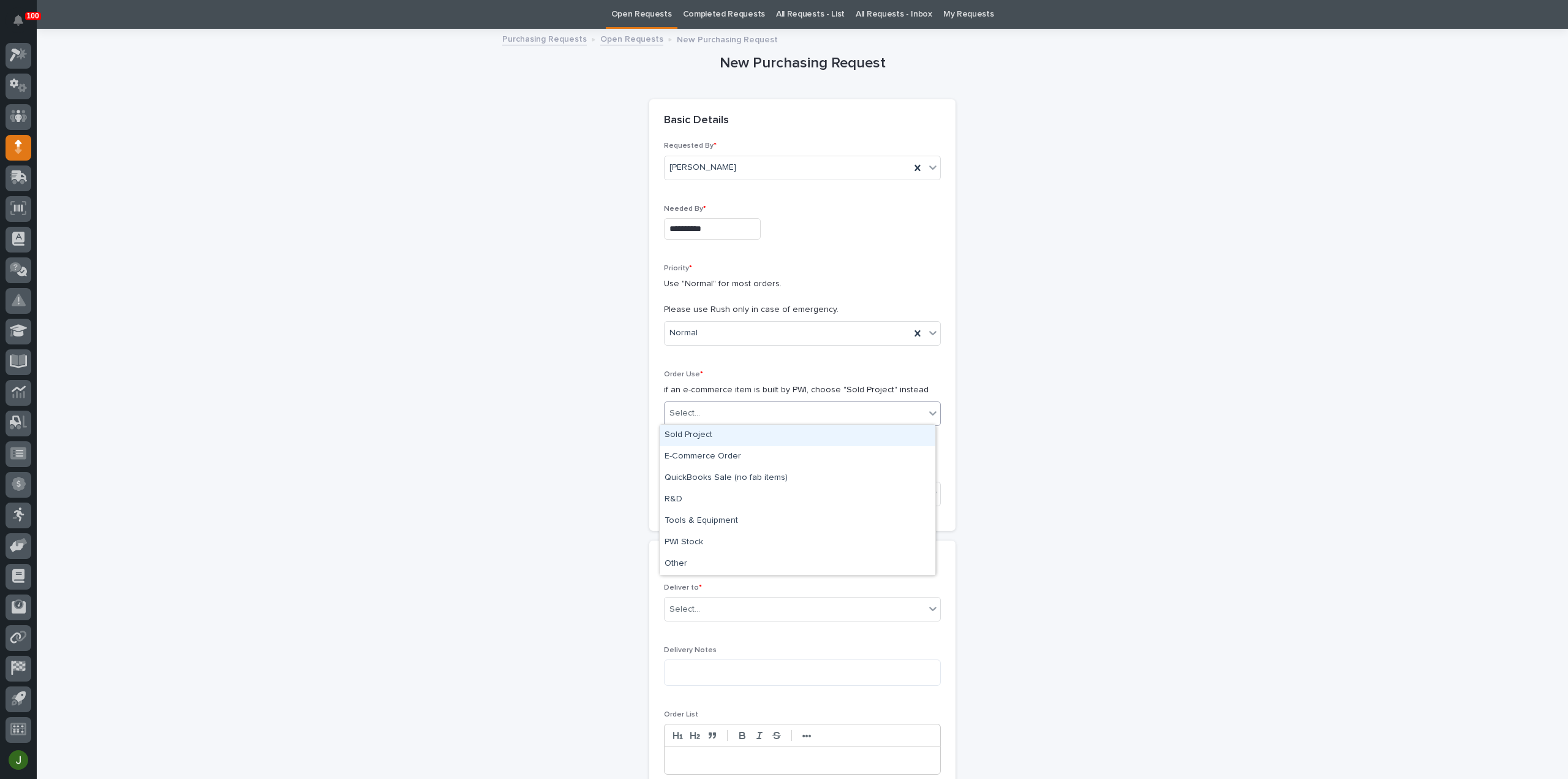
click at [691, 431] on div "Sold Project" at bounding box center [797, 435] width 276 height 22
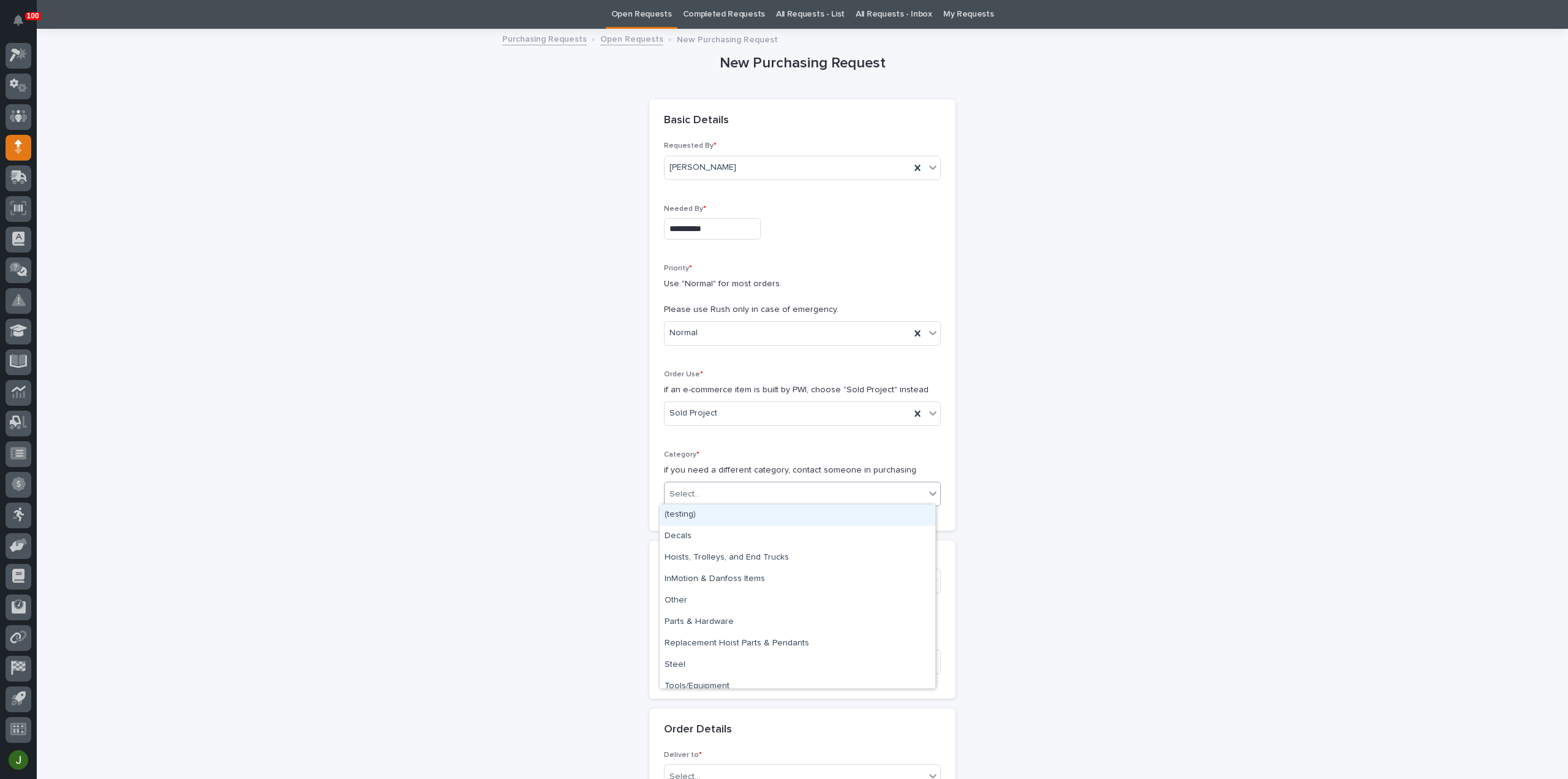
click at [687, 492] on div "Select..." at bounding box center [685, 494] width 30 height 13
click at [685, 623] on div "Parts & Hardware" at bounding box center [797, 622] width 276 height 22
click at [682, 579] on div "Select..." at bounding box center [685, 581] width 30 height 13
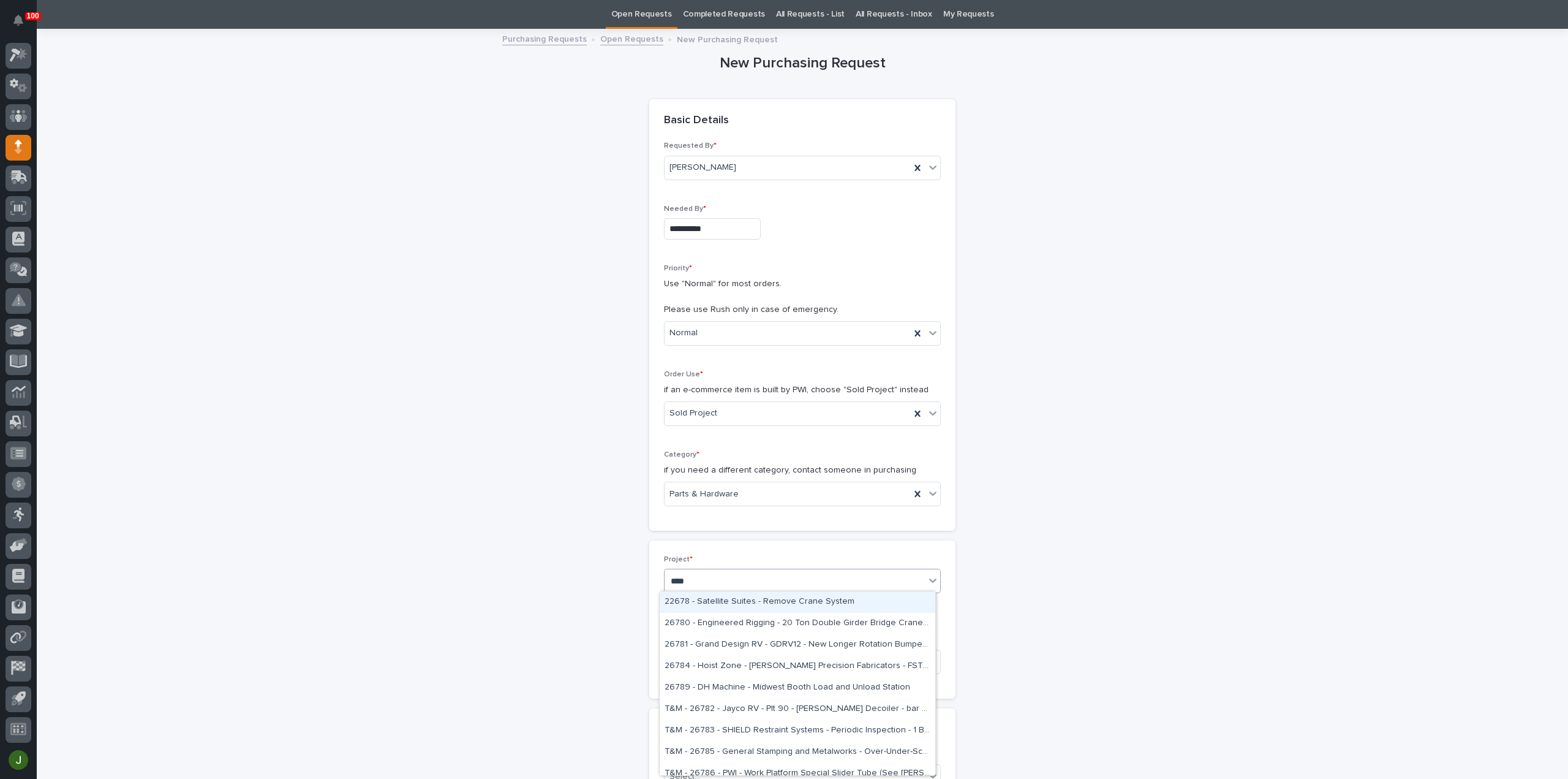
type input "*****"
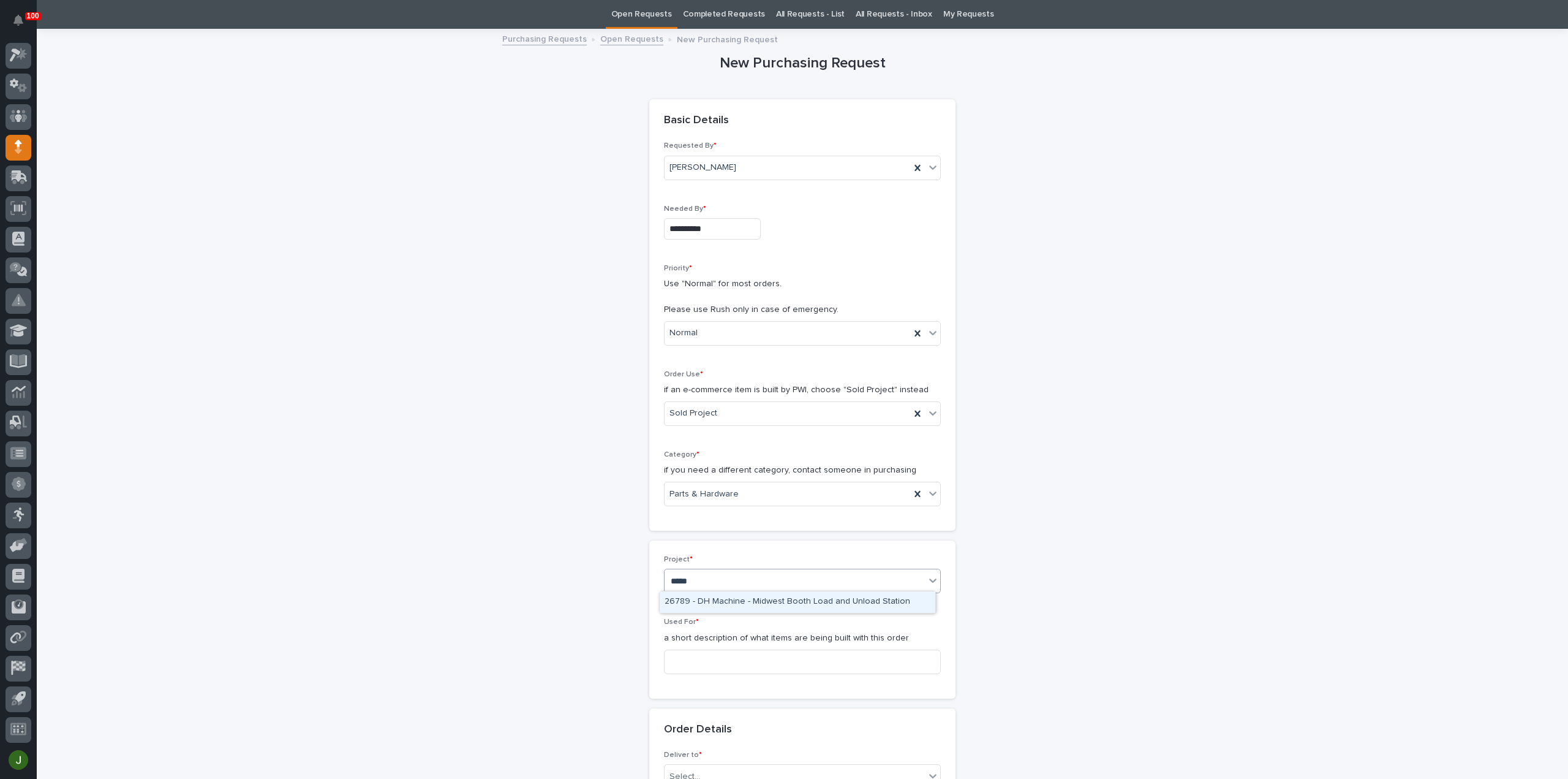
click at [703, 598] on div "26789 - DH Machine - Midwest Booth Load and Unload Station" at bounding box center [797, 602] width 276 height 22
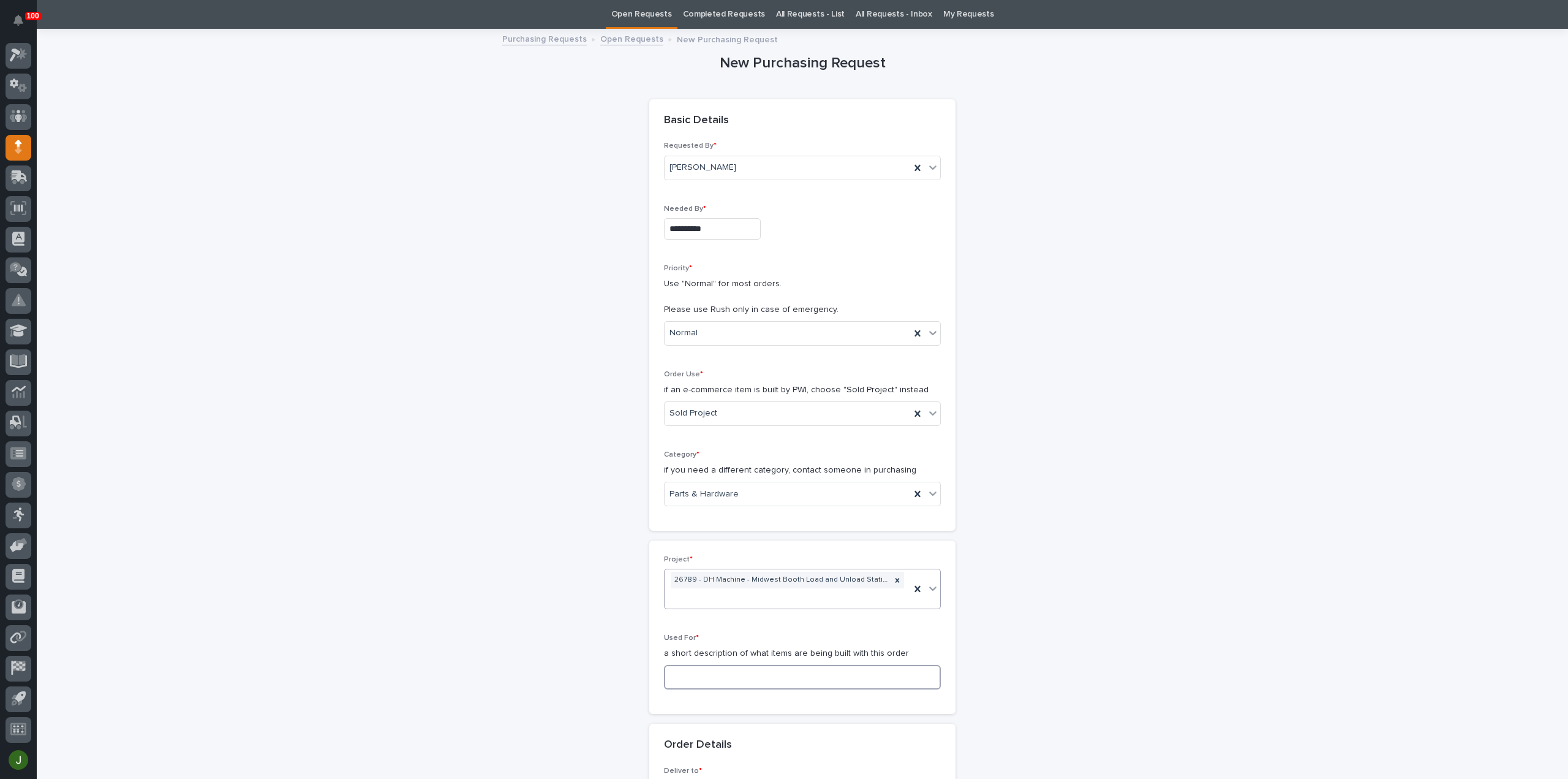
paste input "Load Unload Bridges"
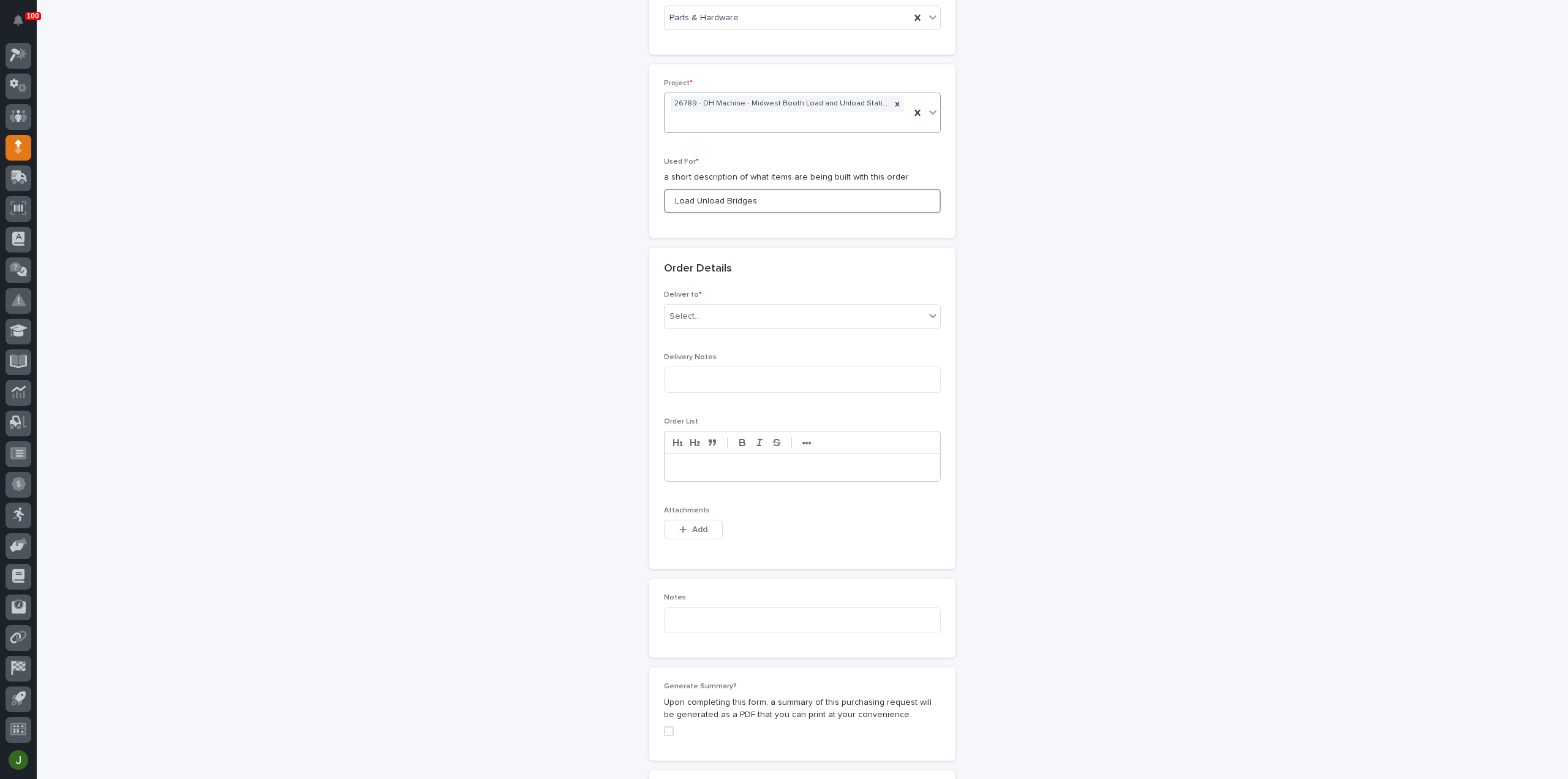
scroll to position [529, 0]
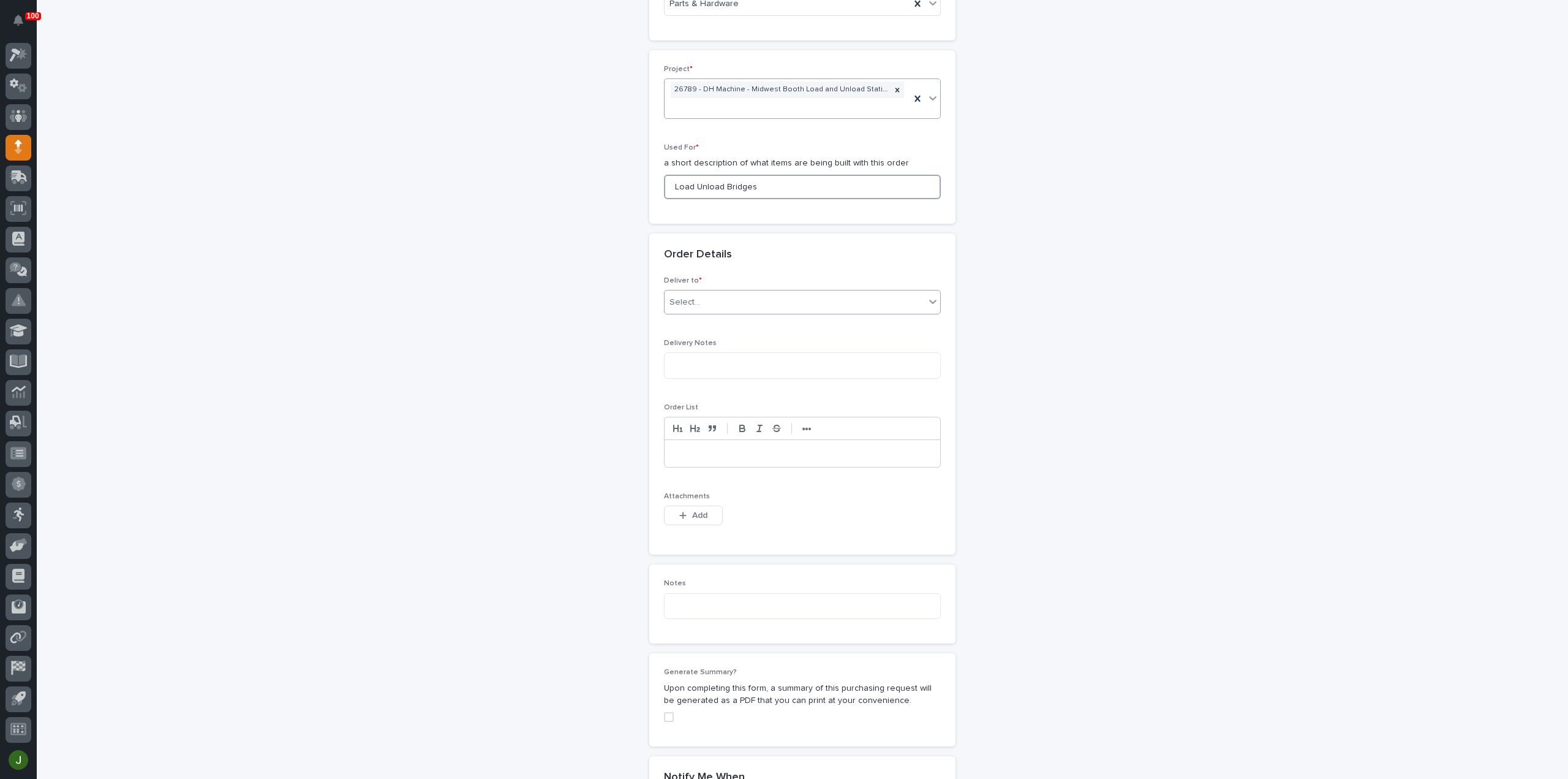
type input "Load Unload Bridges"
click at [720, 292] on div "Select..." at bounding box center [794, 302] width 260 height 20
click at [702, 308] on div "PWI" at bounding box center [797, 307] width 276 height 22
click at [692, 510] on span "Add" at bounding box center [700, 515] width 15 height 11
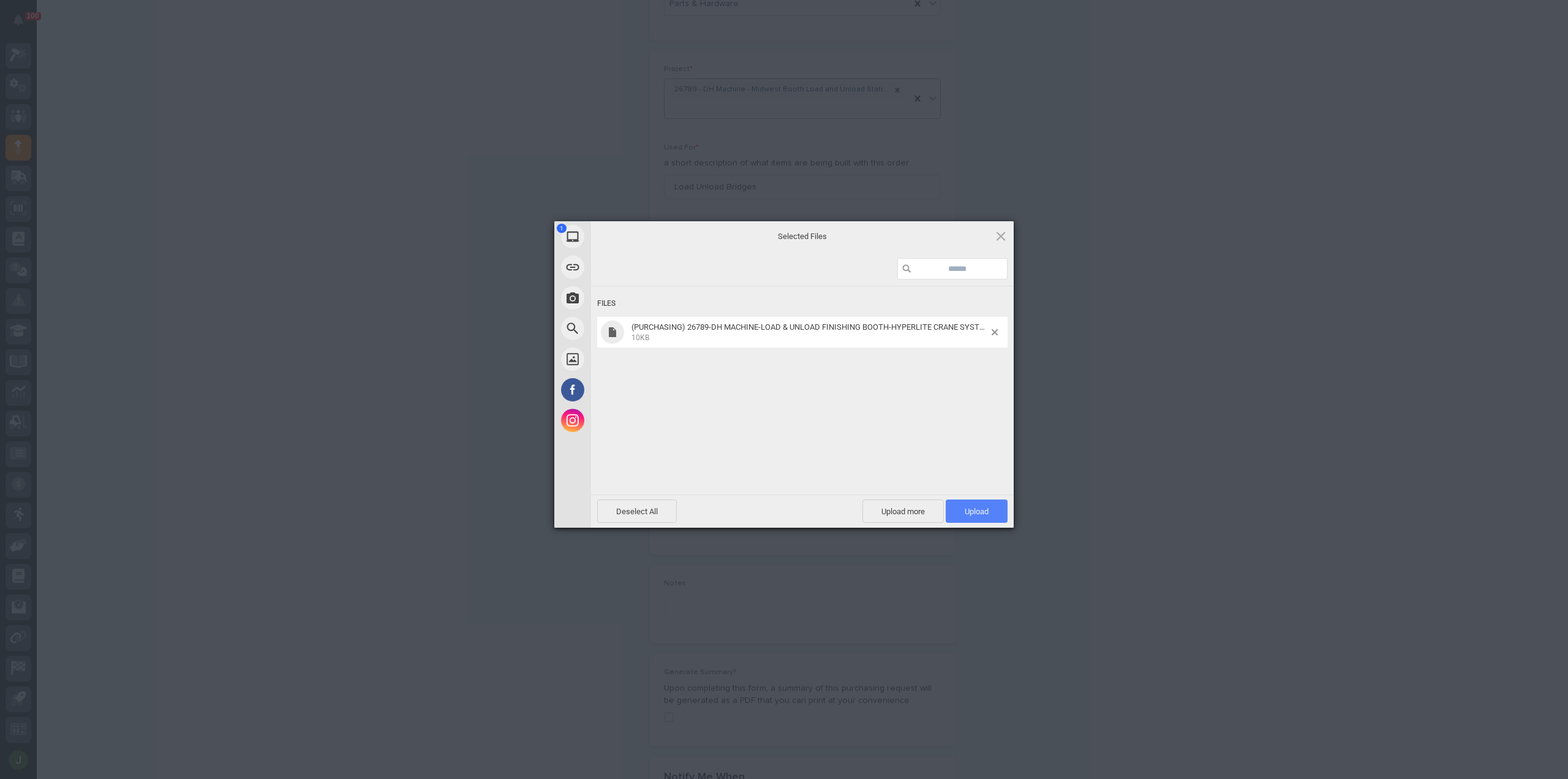
click at [972, 513] on span "Upload 1" at bounding box center [977, 512] width 24 height 10
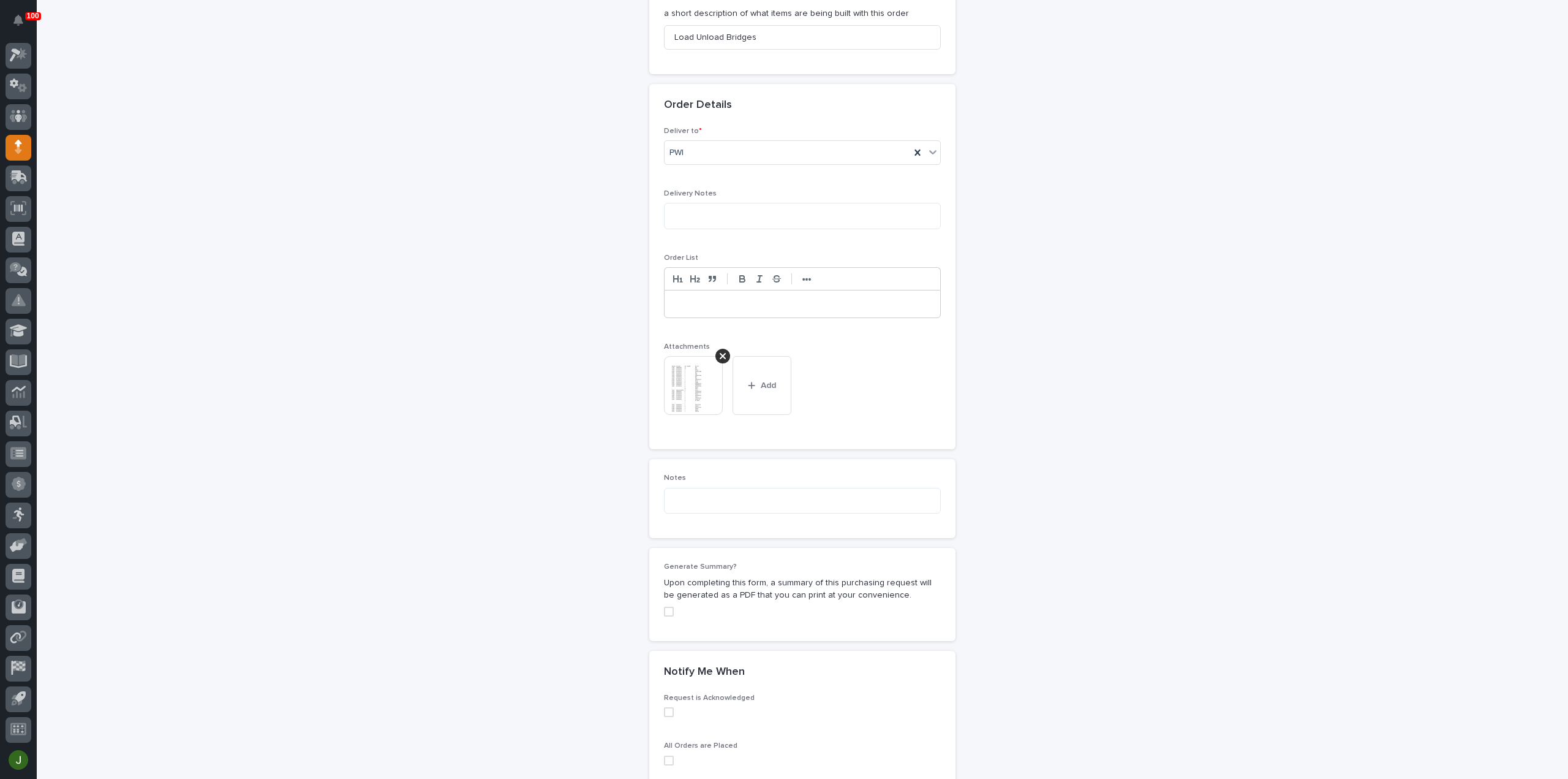
scroll to position [843, 0]
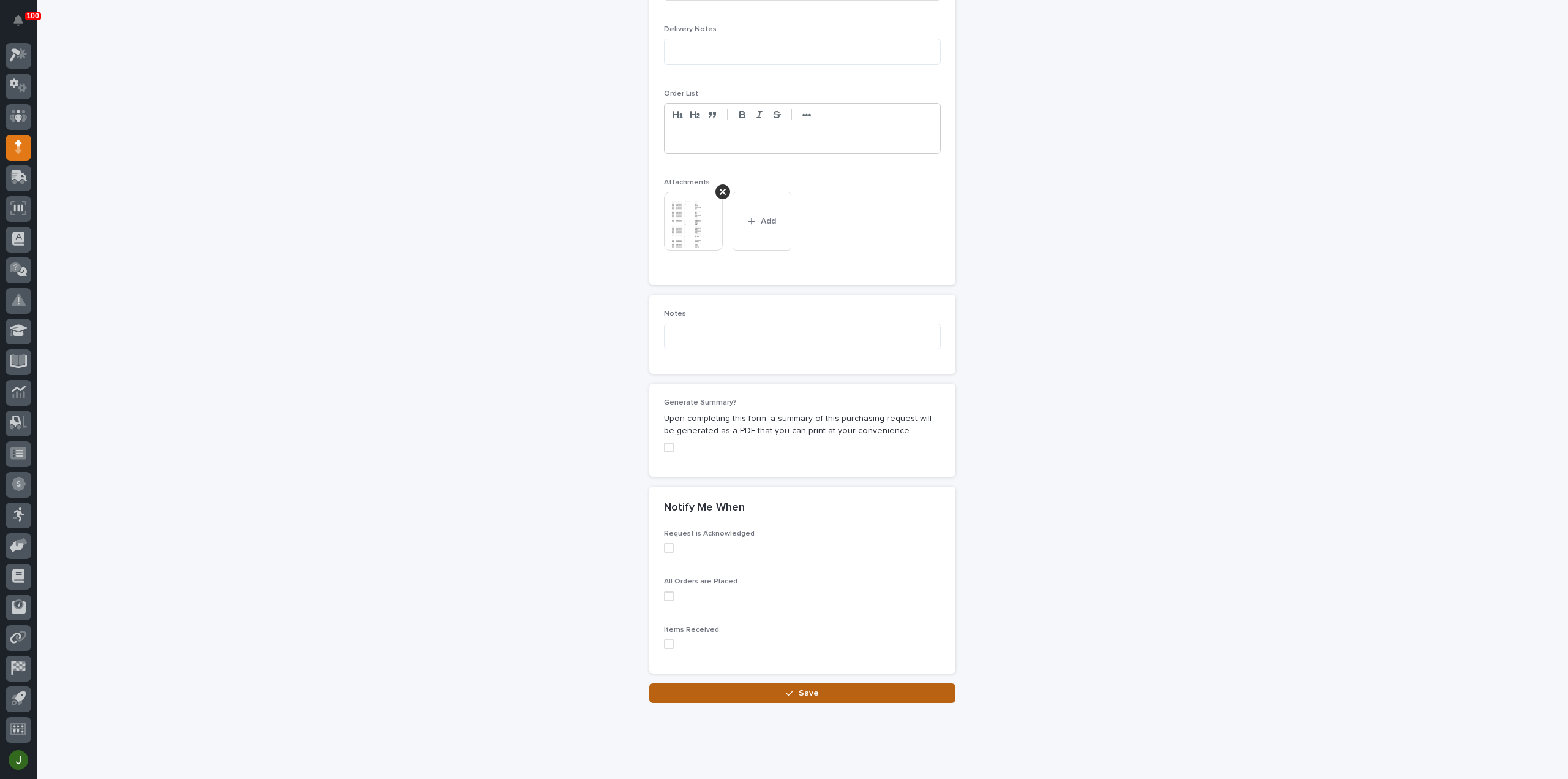
click at [798, 683] on button "Save" at bounding box center [802, 693] width 306 height 20
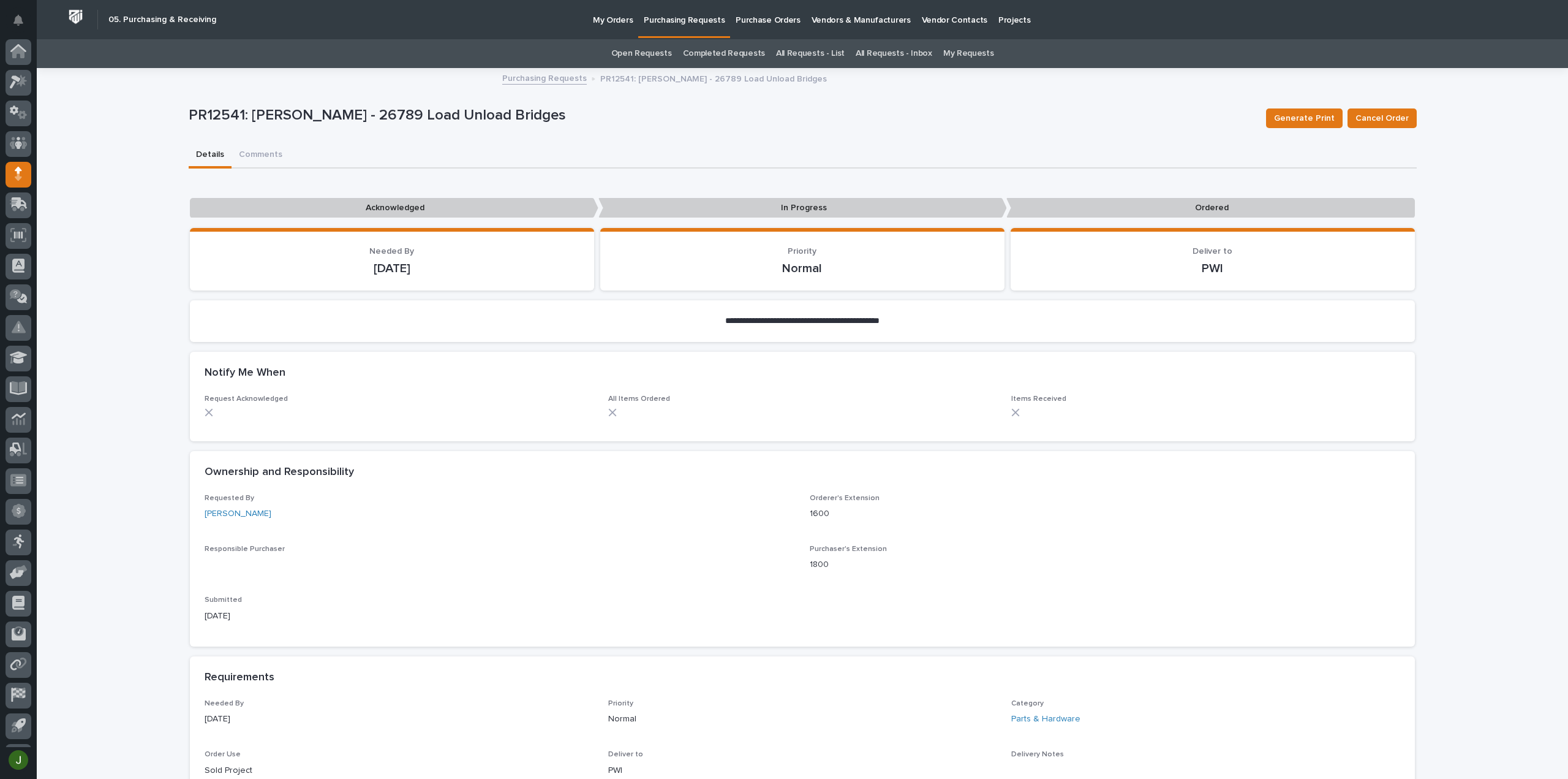
scroll to position [27, 0]
